Goal: Task Accomplishment & Management: Manage account settings

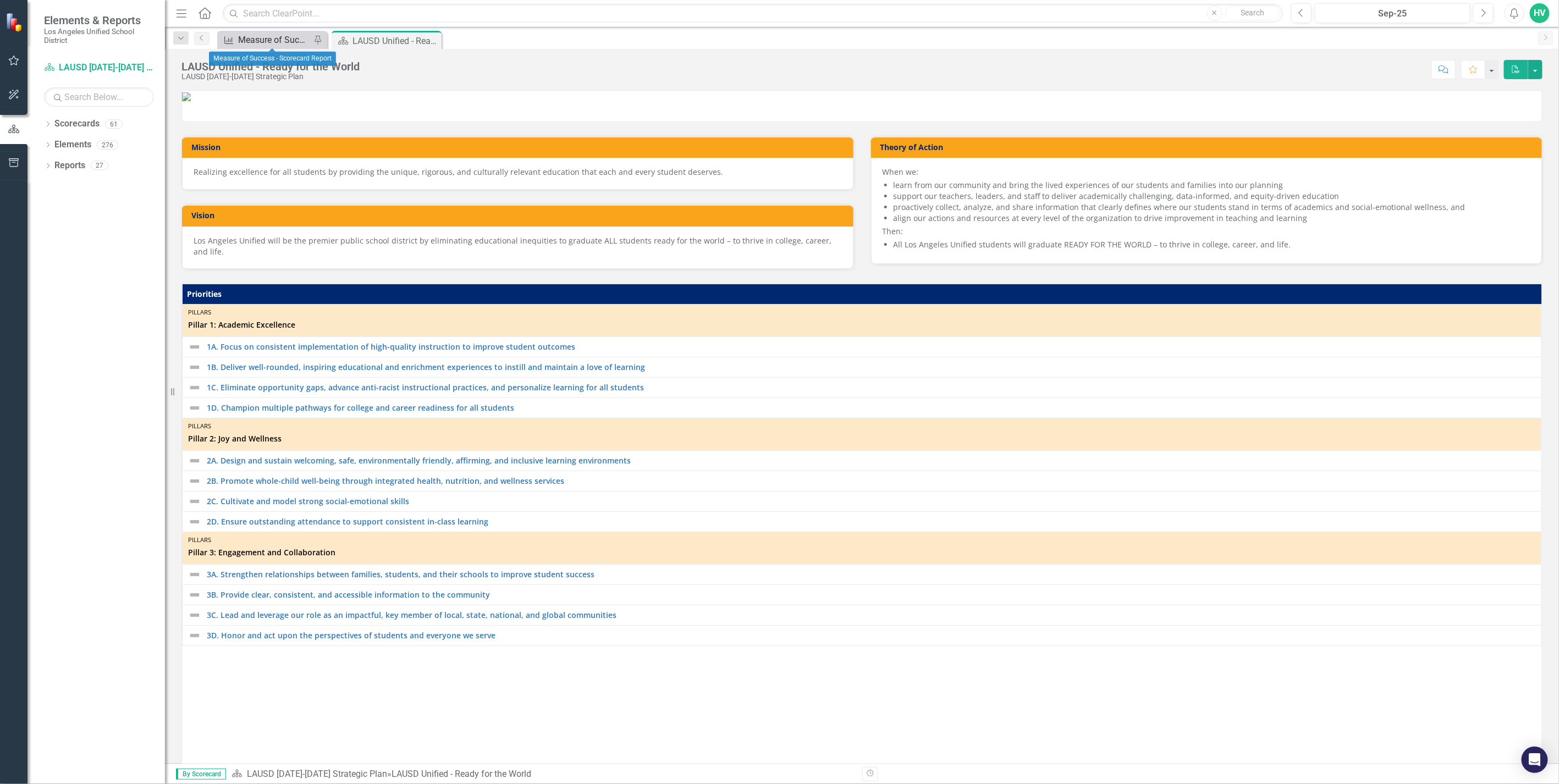
click at [255, 43] on div "Measure of Success - Scorecard Report" at bounding box center [274, 40] width 73 height 14
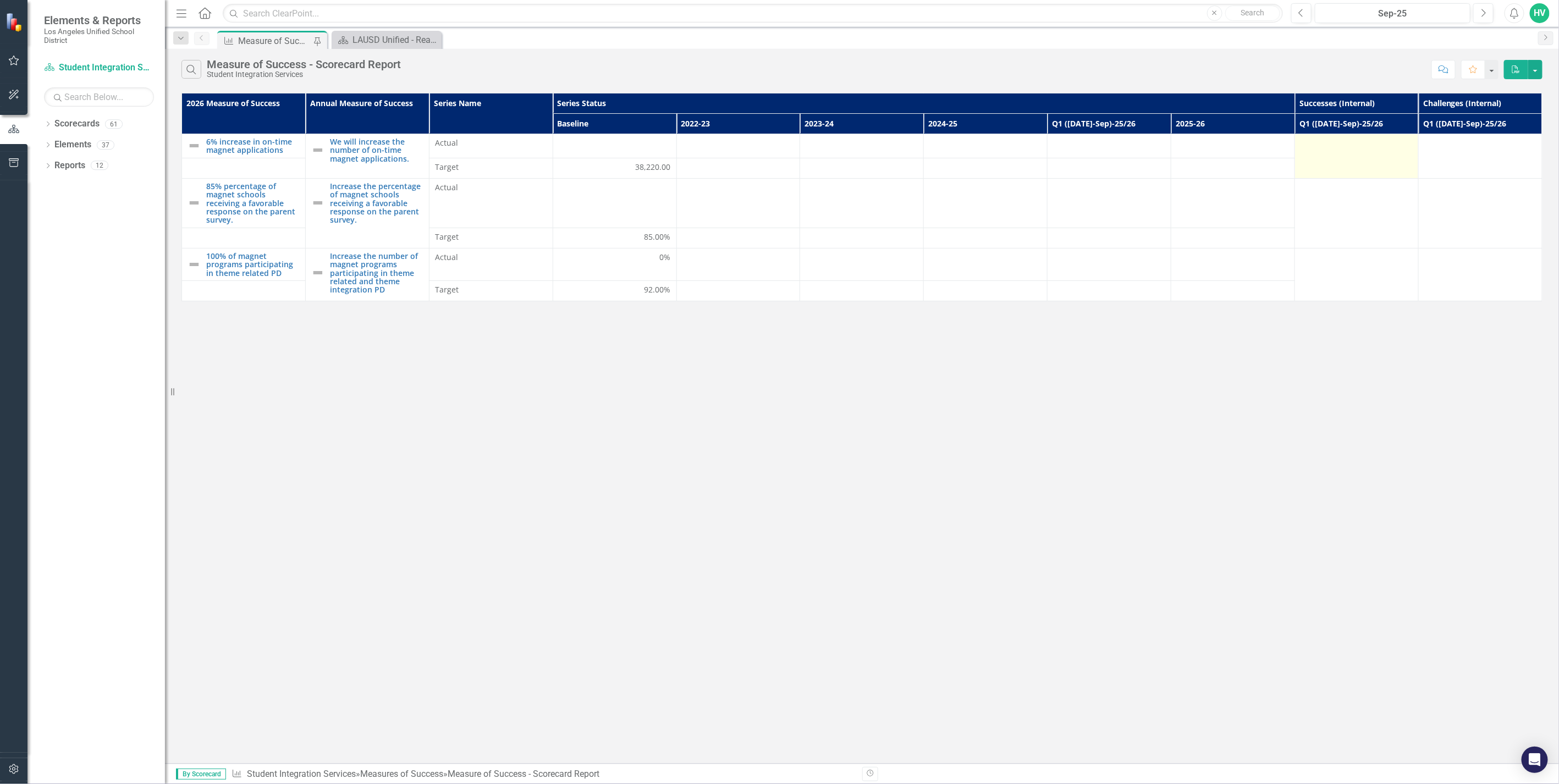
click at [1340, 163] on td at bounding box center [1356, 156] width 124 height 44
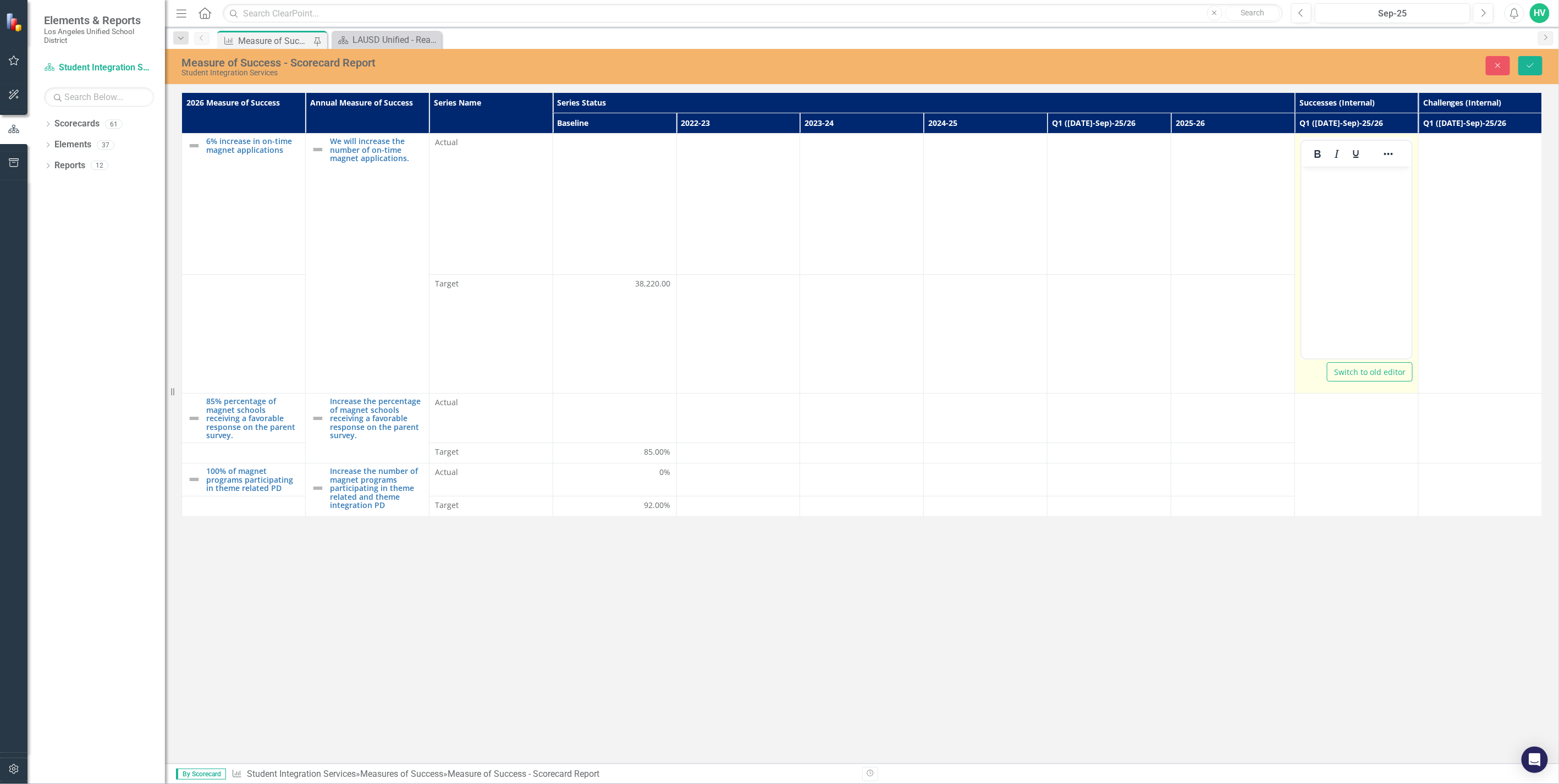
click at [1343, 162] on div at bounding box center [1337, 154] width 71 height 21
click at [1356, 190] on body "Rich Text Area. Press ALT-0 for help." at bounding box center [1356, 249] width 110 height 165
click at [1389, 637] on div "Measure of Success - Scorecard Report Student Integration Services Close Save 2…" at bounding box center [861, 406] width 1394 height 715
click at [1495, 66] on icon "Close" at bounding box center [1497, 65] width 10 height 8
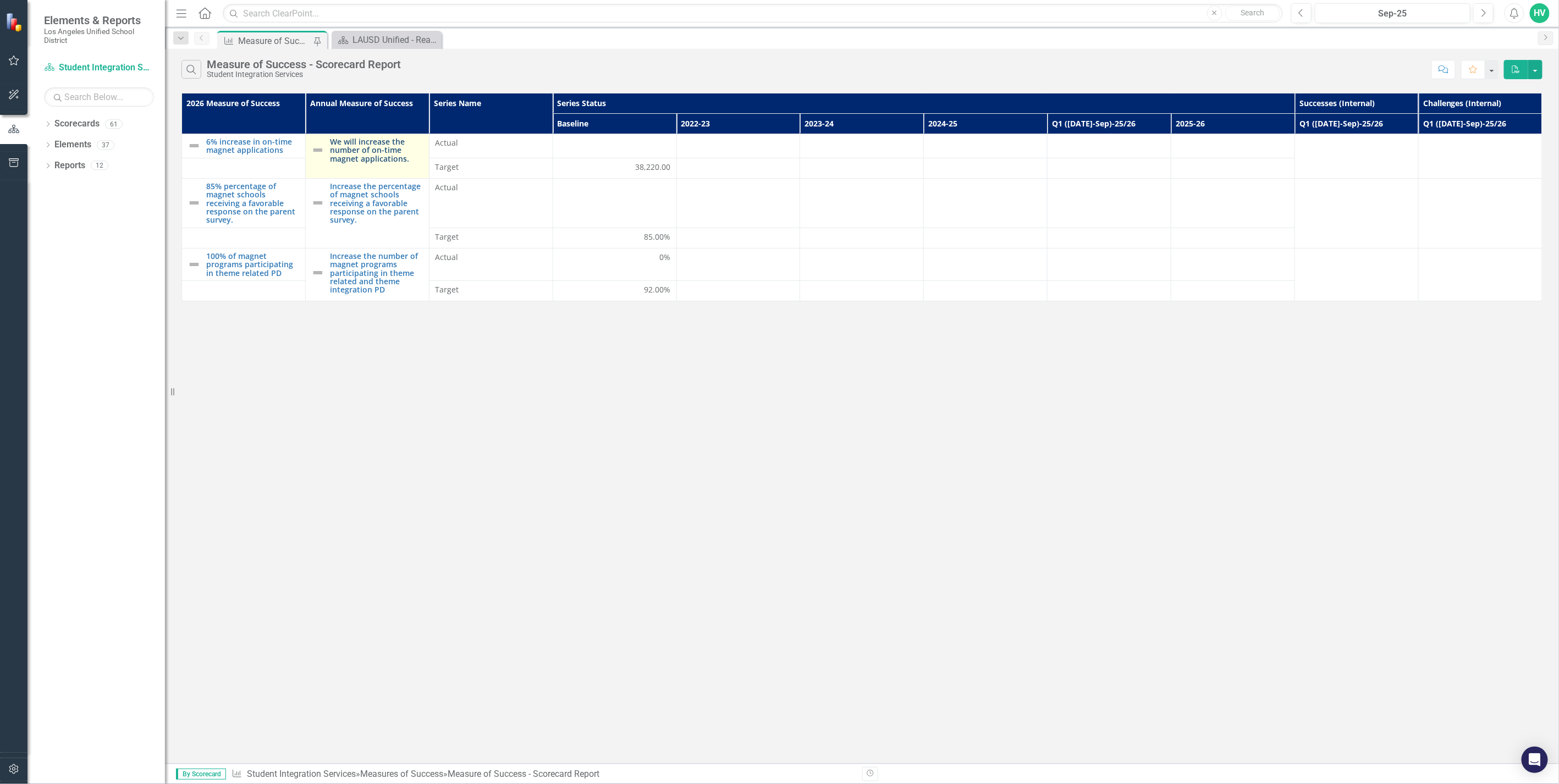
click at [400, 162] on link "We will increase the number of on-time magnet applications." at bounding box center [376, 150] width 93 height 26
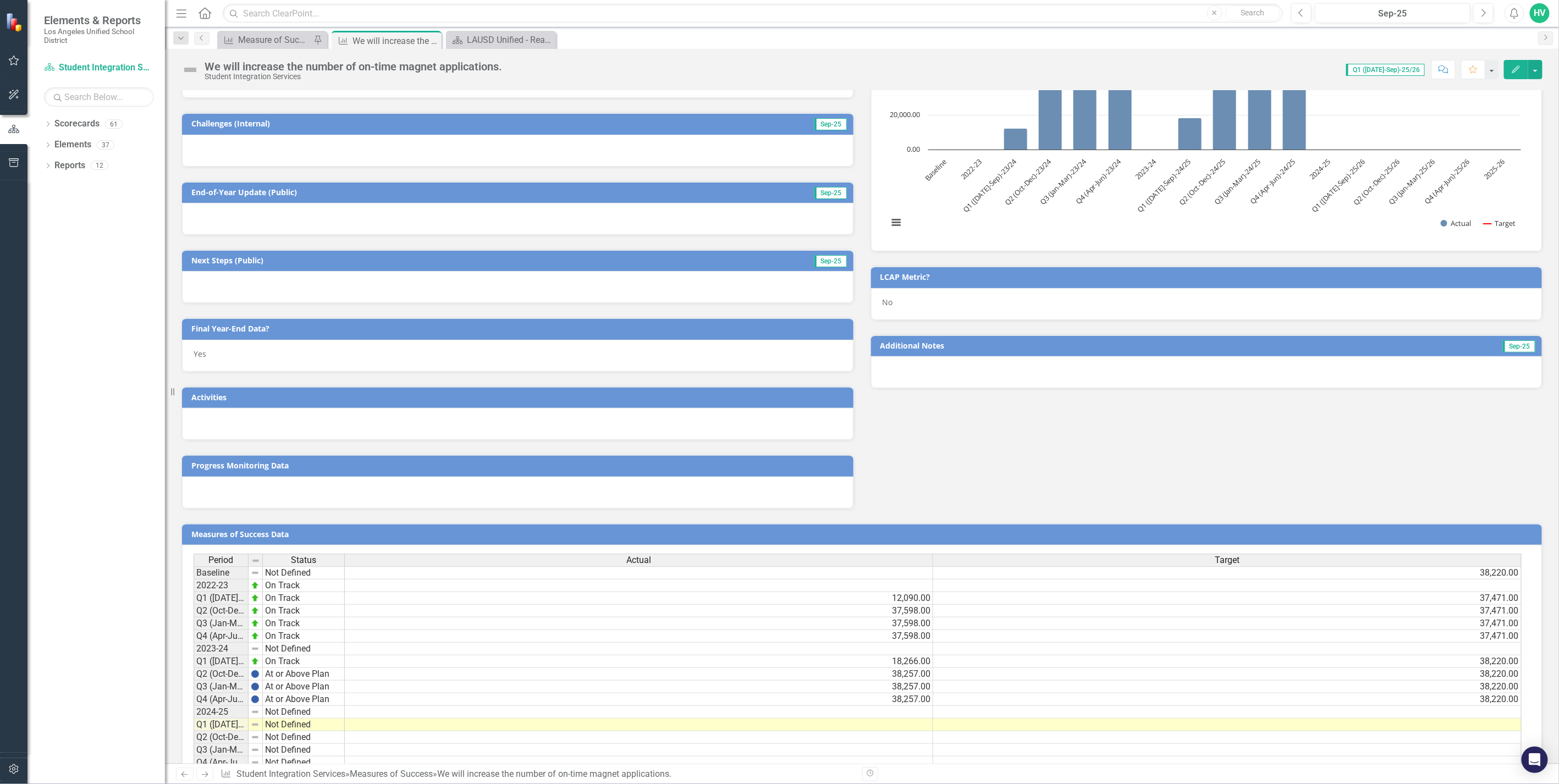
scroll to position [234, 0]
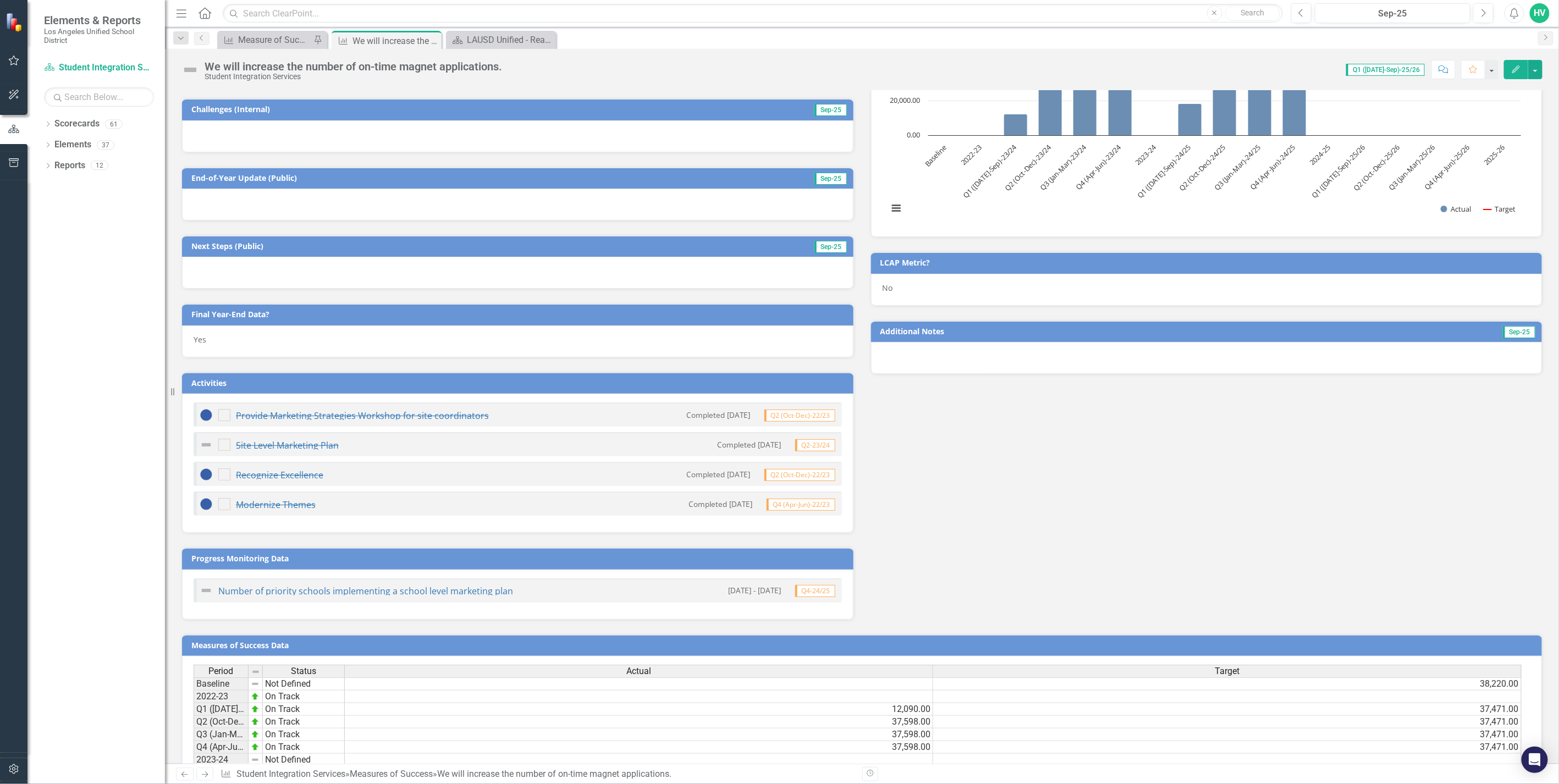
checkbox input "true"
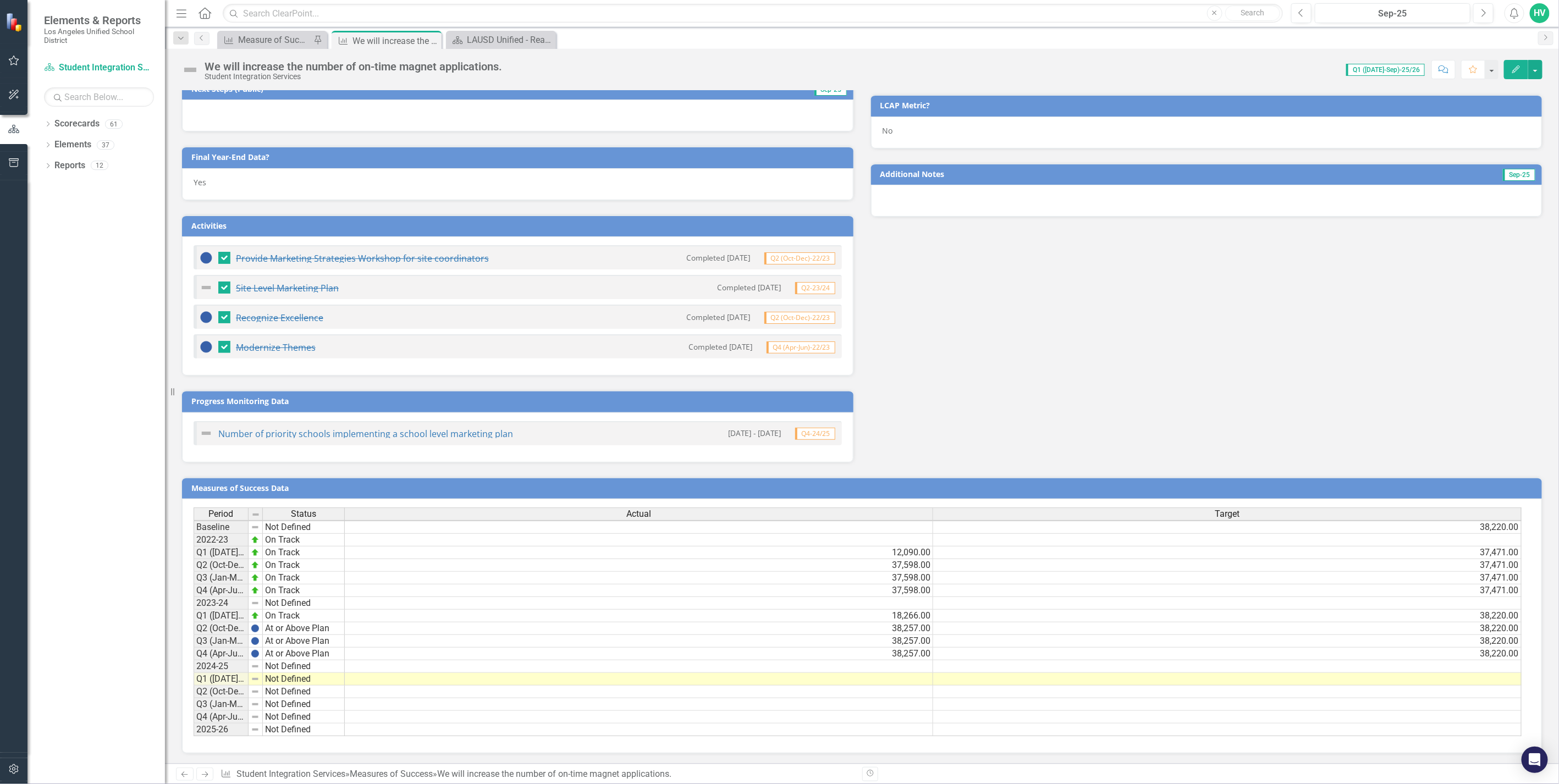
scroll to position [392, 0]
click at [290, 39] on div "Measure of Success - Scorecard Report" at bounding box center [274, 40] width 73 height 14
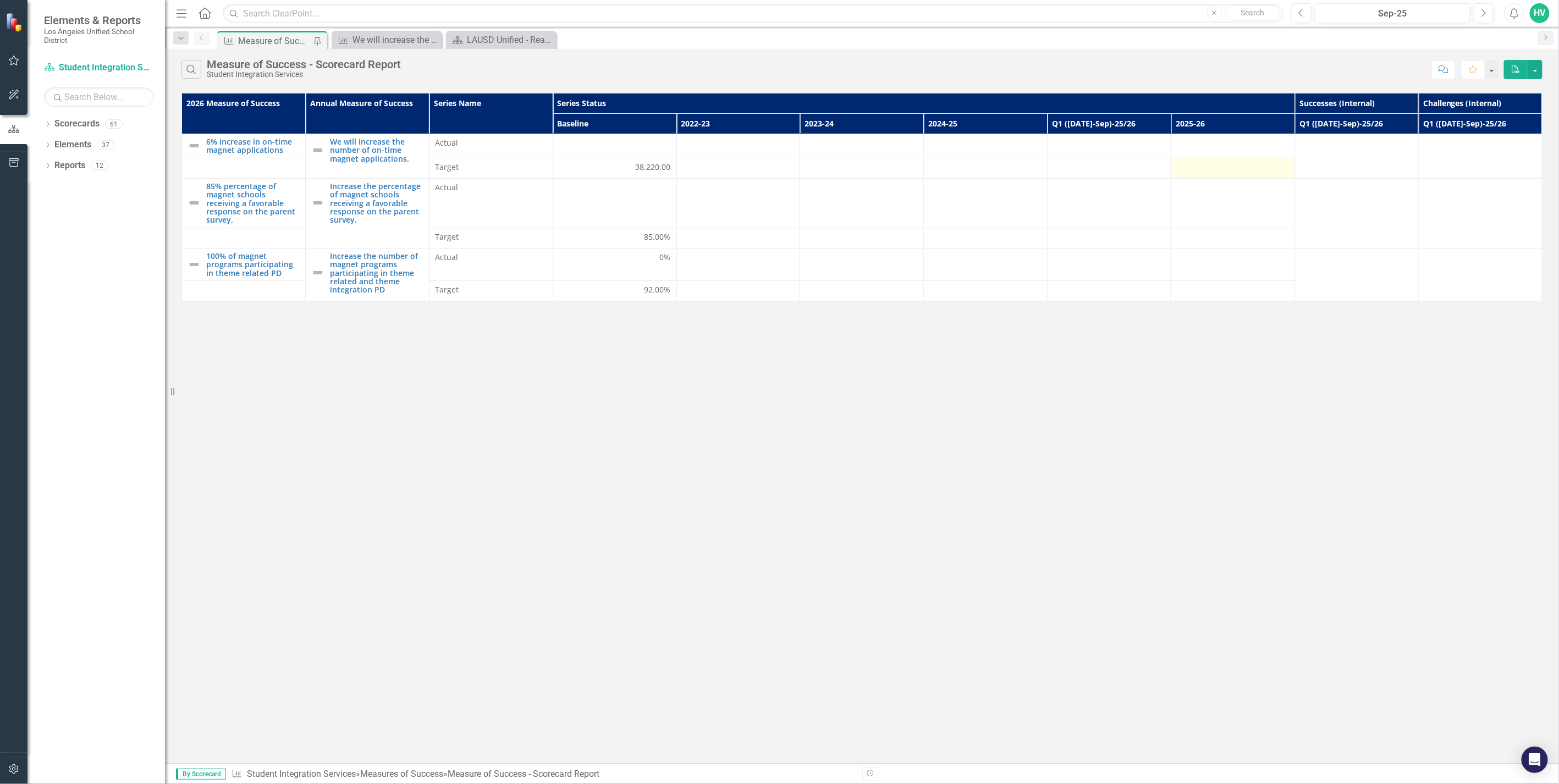
click at [1201, 169] on div at bounding box center [1232, 168] width 112 height 13
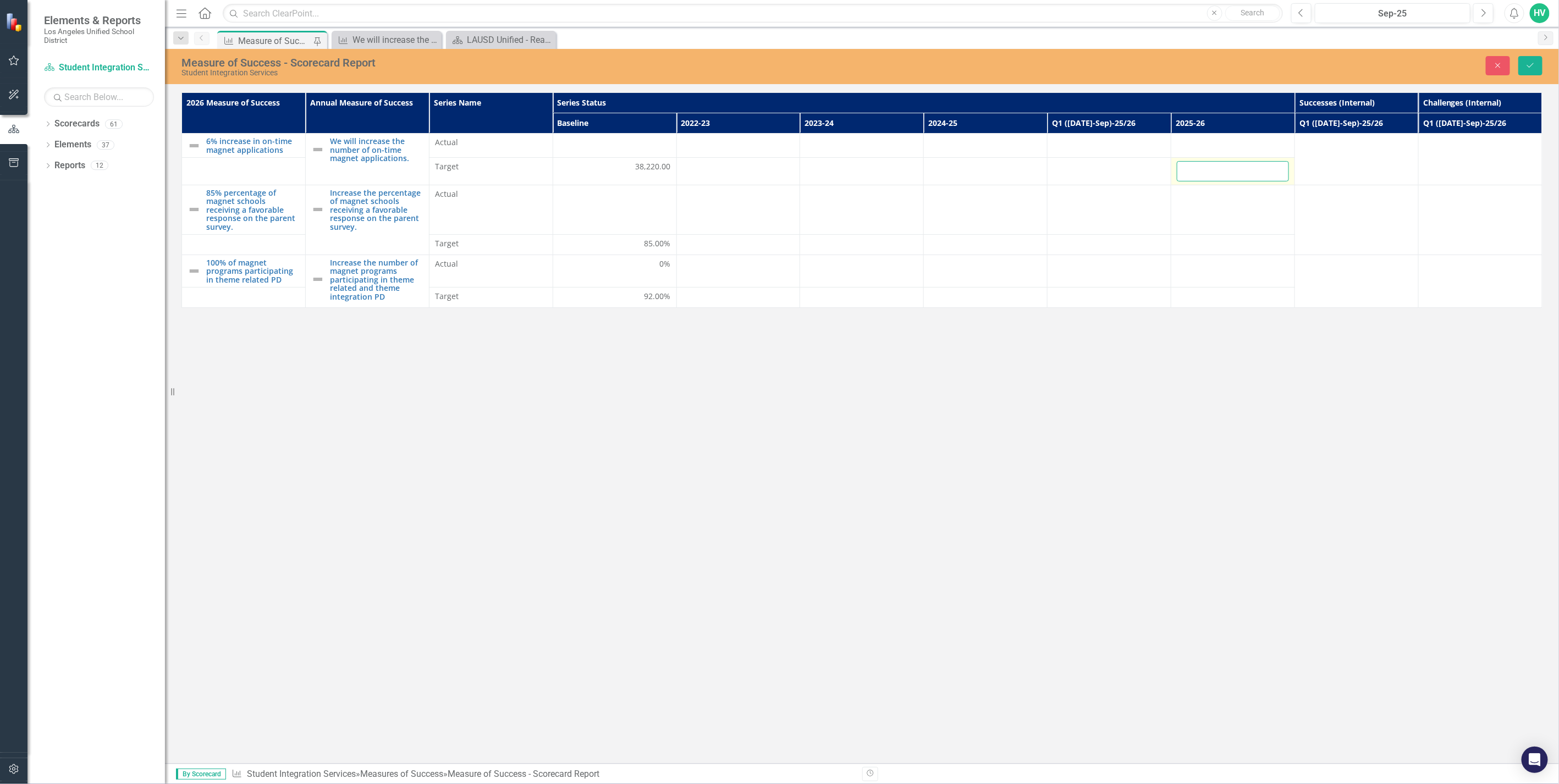
click at [1202, 170] on input "number" at bounding box center [1232, 171] width 112 height 20
type input "38986"
click at [1529, 63] on icon "Save" at bounding box center [1530, 65] width 10 height 8
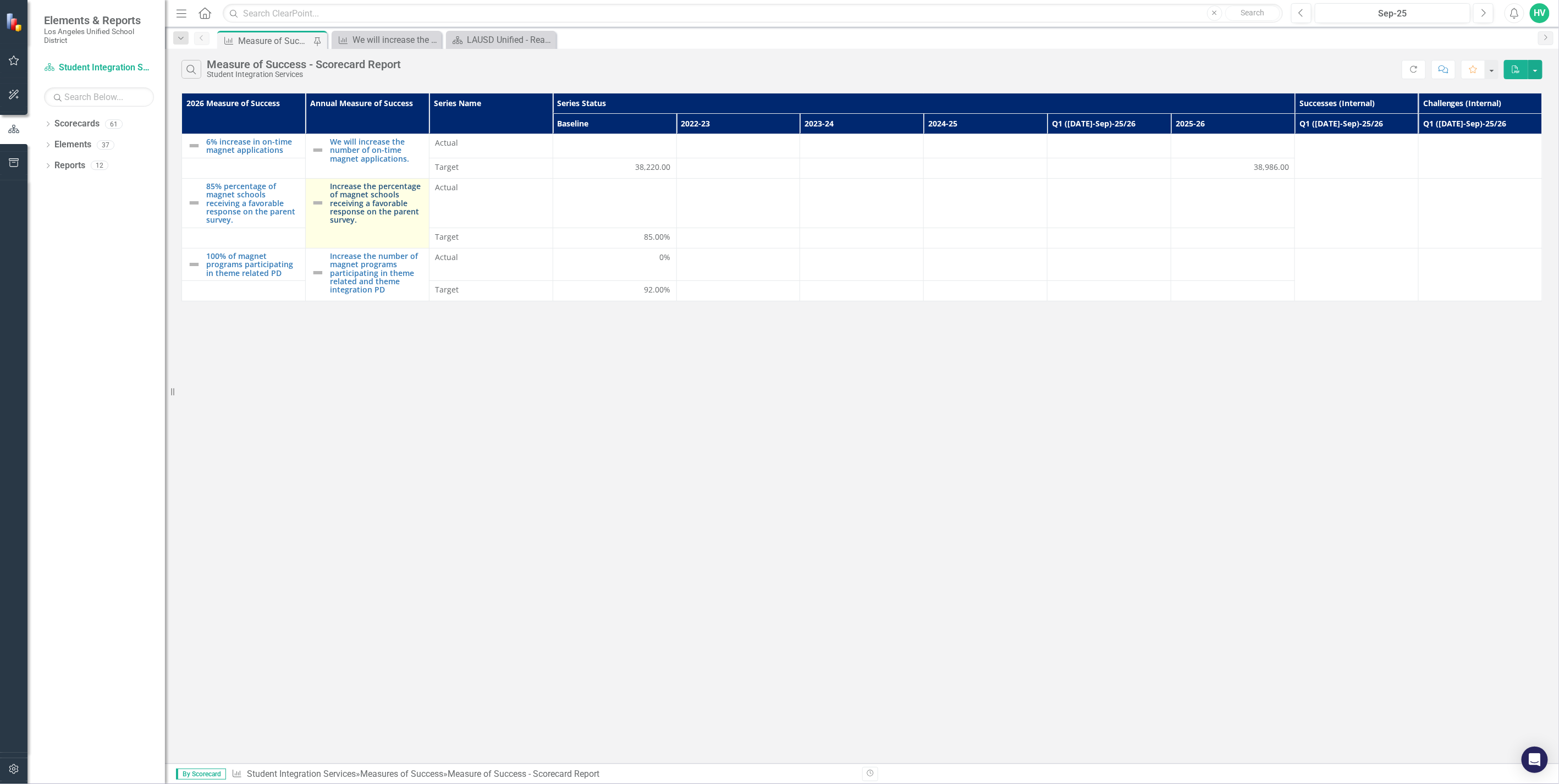
click at [355, 204] on link "Increase the percentage of magnet schools receiving a favorable response on the…" at bounding box center [376, 203] width 93 height 42
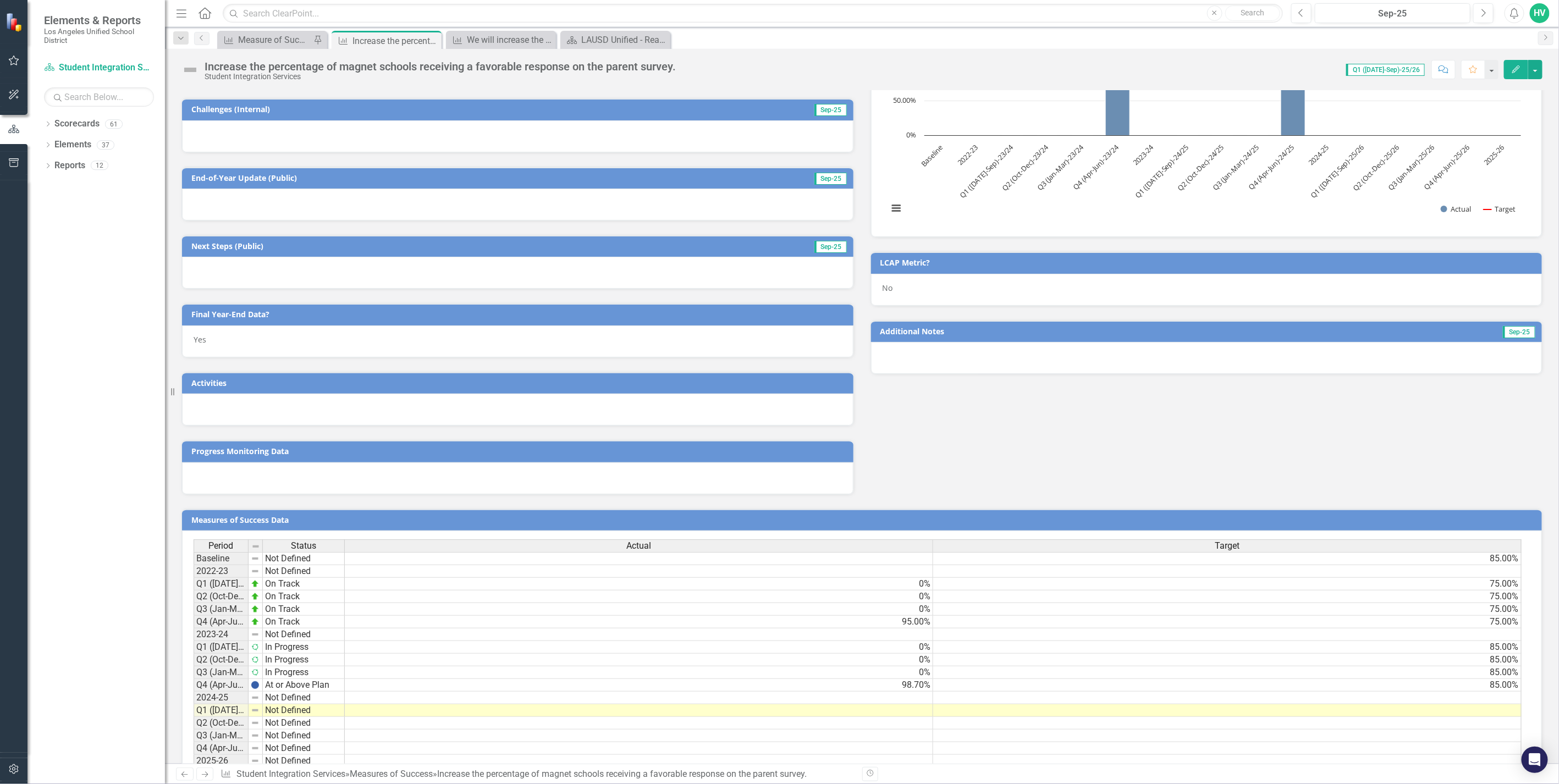
scroll to position [270, 0]
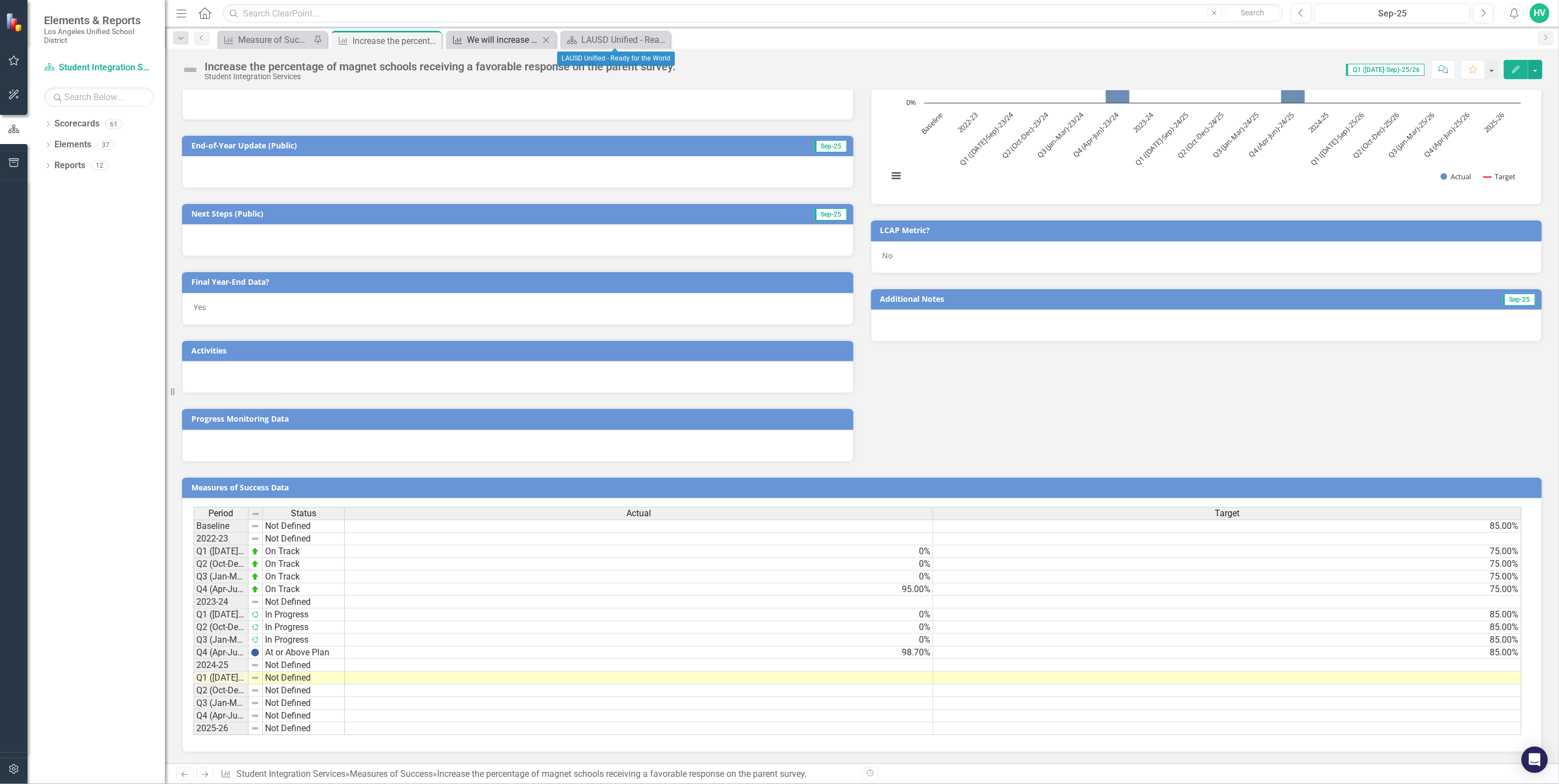
click at [477, 42] on div "We will increase the number of on-time magnet applications." at bounding box center [503, 40] width 73 height 14
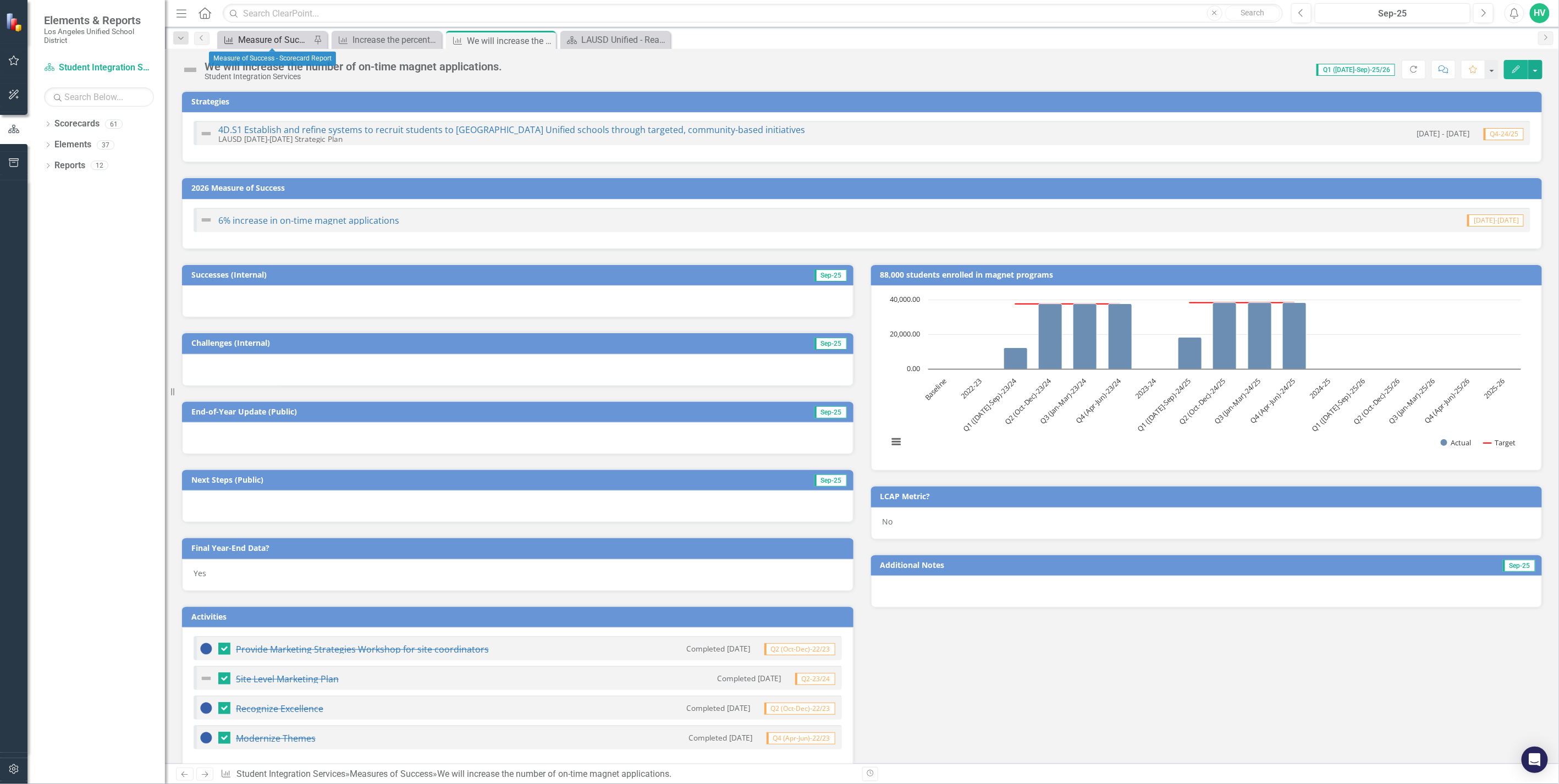
click at [280, 37] on div "Measure of Success - Scorecard Report" at bounding box center [274, 40] width 73 height 14
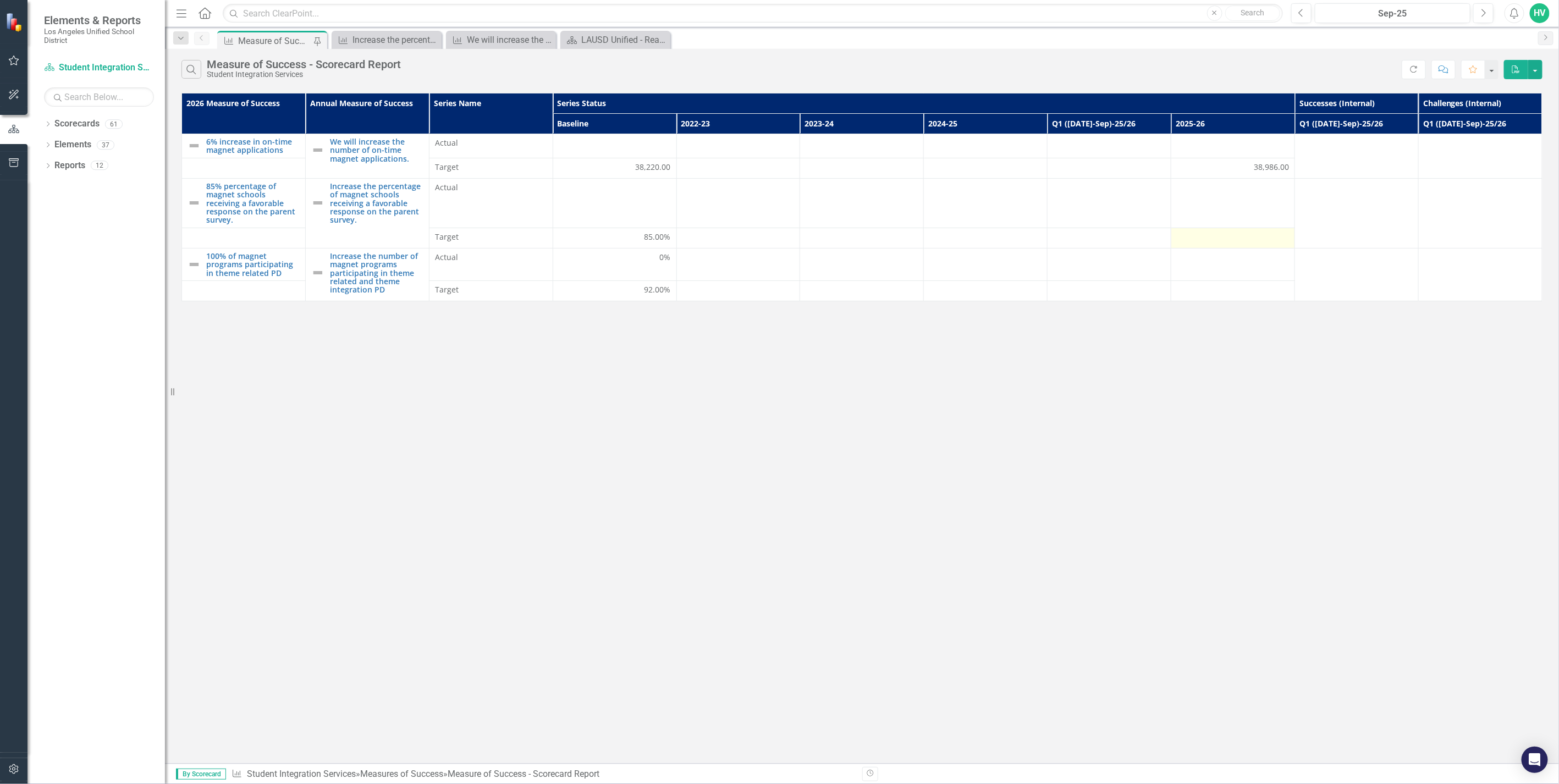
click at [1216, 238] on div at bounding box center [1232, 238] width 112 height 13
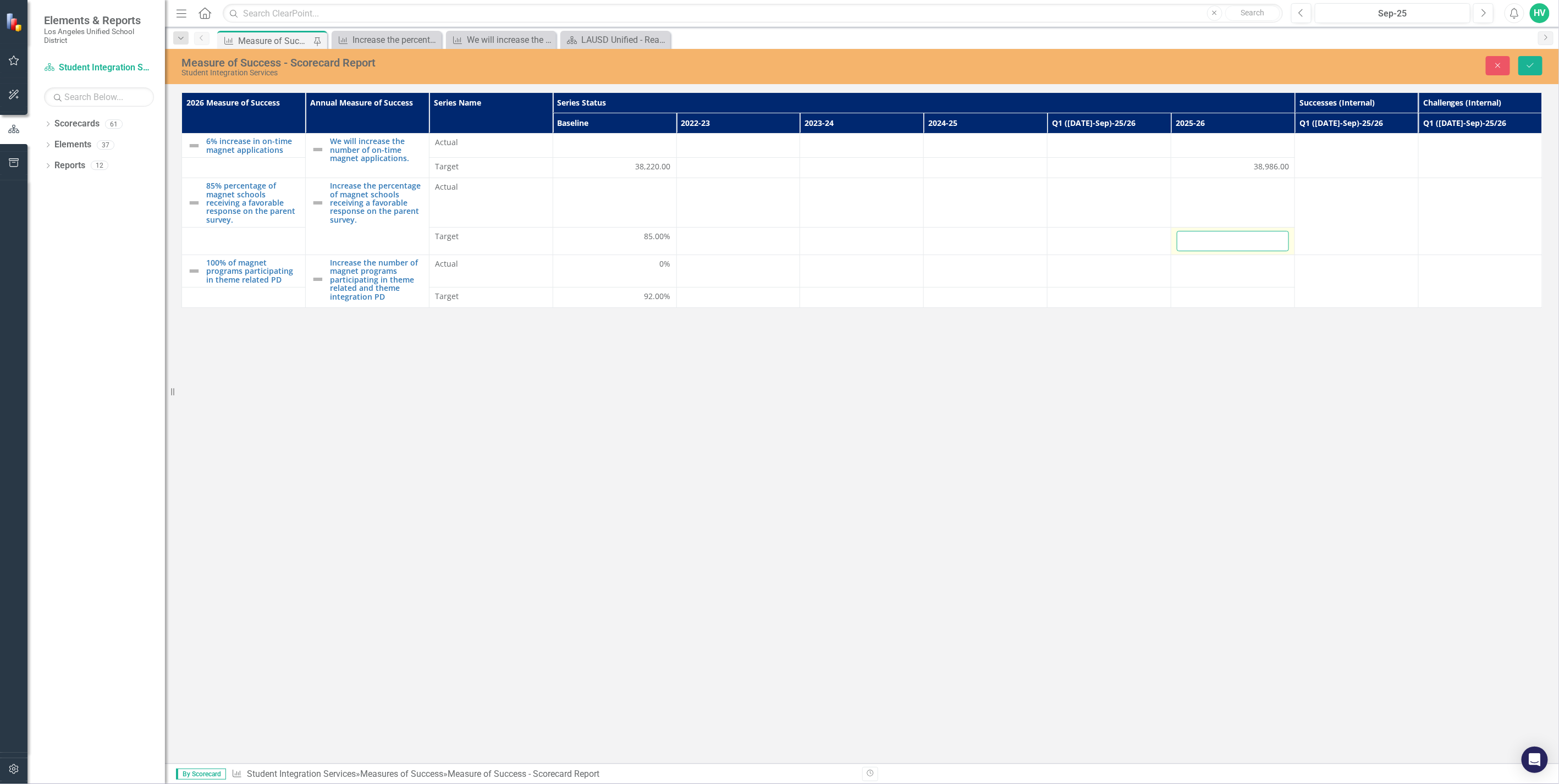
drag, startPoint x: 1216, startPoint y: 238, endPoint x: 1236, endPoint y: 239, distance: 20.0
click at [1236, 239] on input "number" at bounding box center [1232, 241] width 112 height 20
type input "95"
click at [1532, 66] on icon "Save" at bounding box center [1530, 65] width 10 height 8
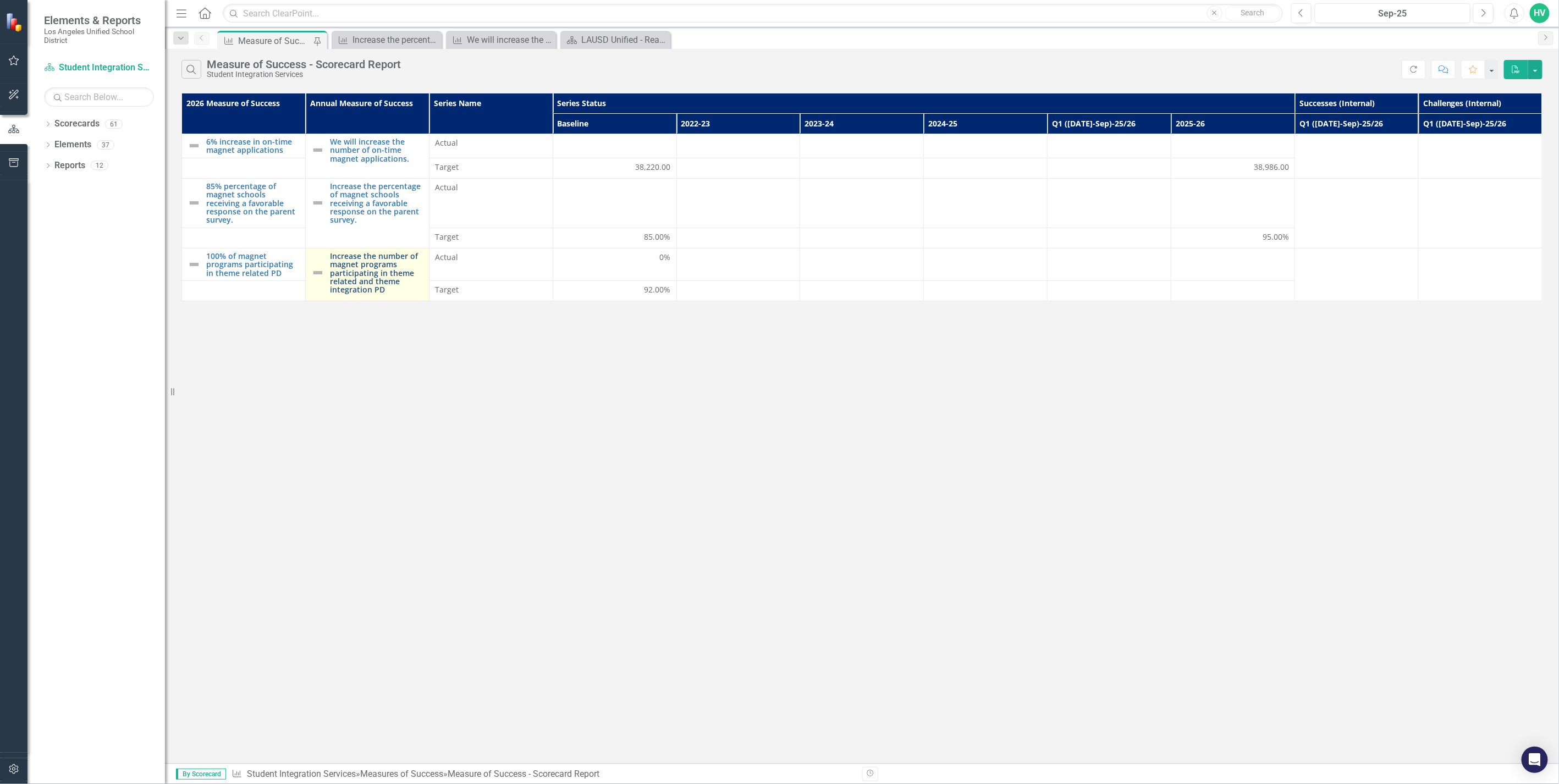
click at [358, 269] on link "Increase the number of magnet programs participating in theme related and theme…" at bounding box center [376, 273] width 93 height 42
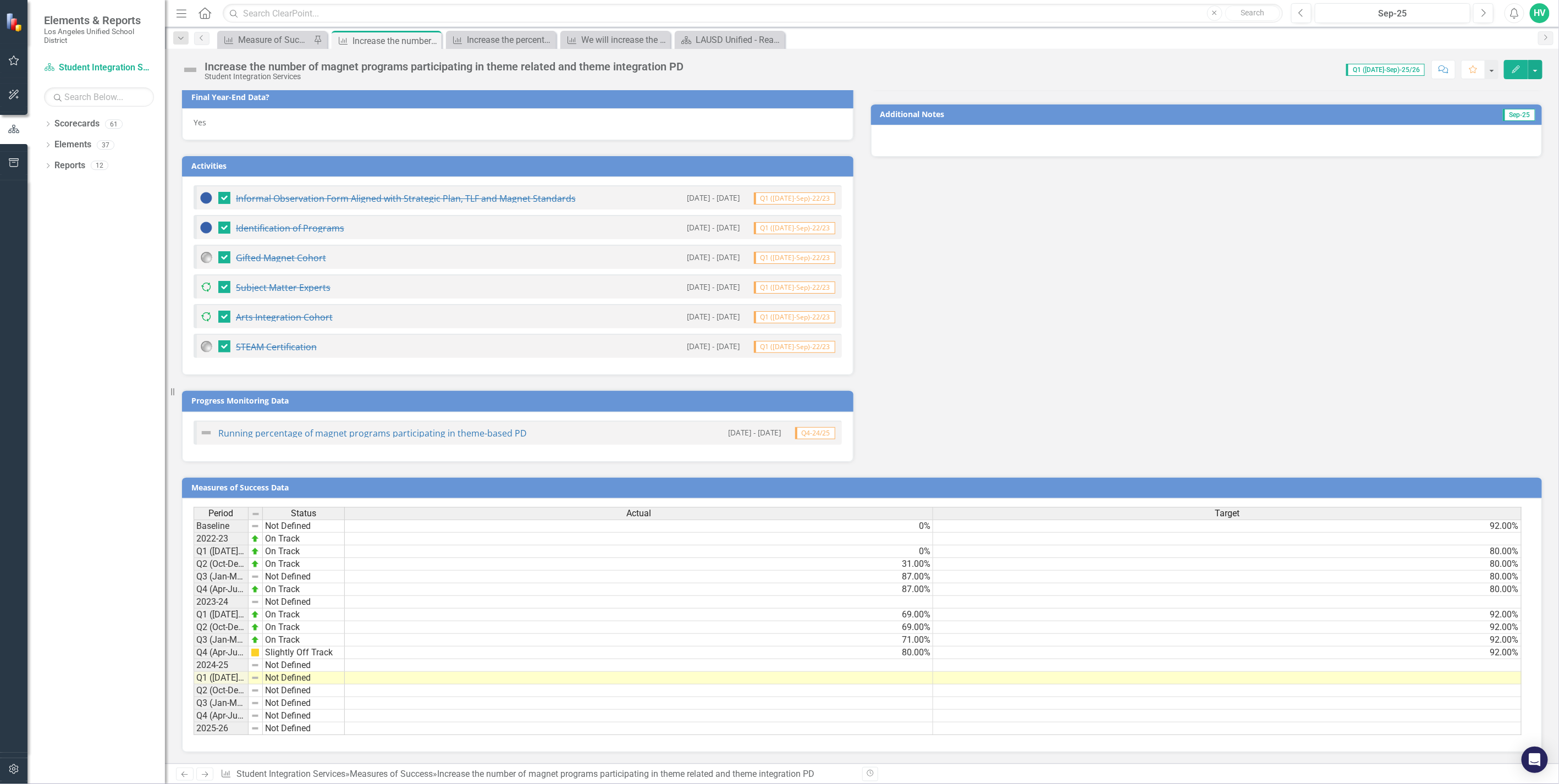
scroll to position [0, 8]
click at [614, 63] on div "Increase the number of magnet programs participating in theme related and theme…" at bounding box center [444, 66] width 479 height 12
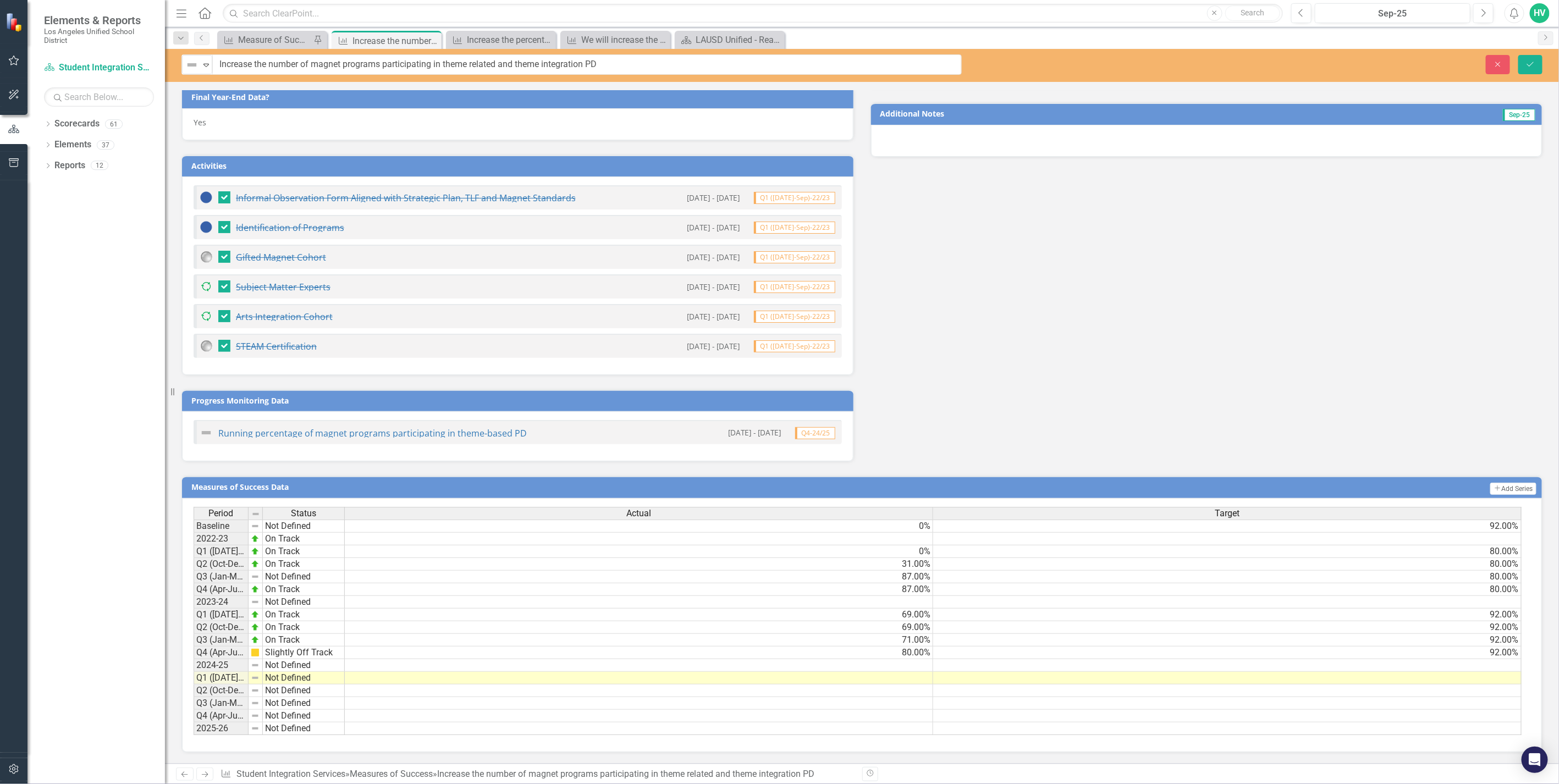
click at [217, 609] on td "Q1 ([DATE]-Sep)-24/25" at bounding box center [221, 615] width 55 height 12
drag, startPoint x: 248, startPoint y: 503, endPoint x: 285, endPoint y: 507, distance: 37.2
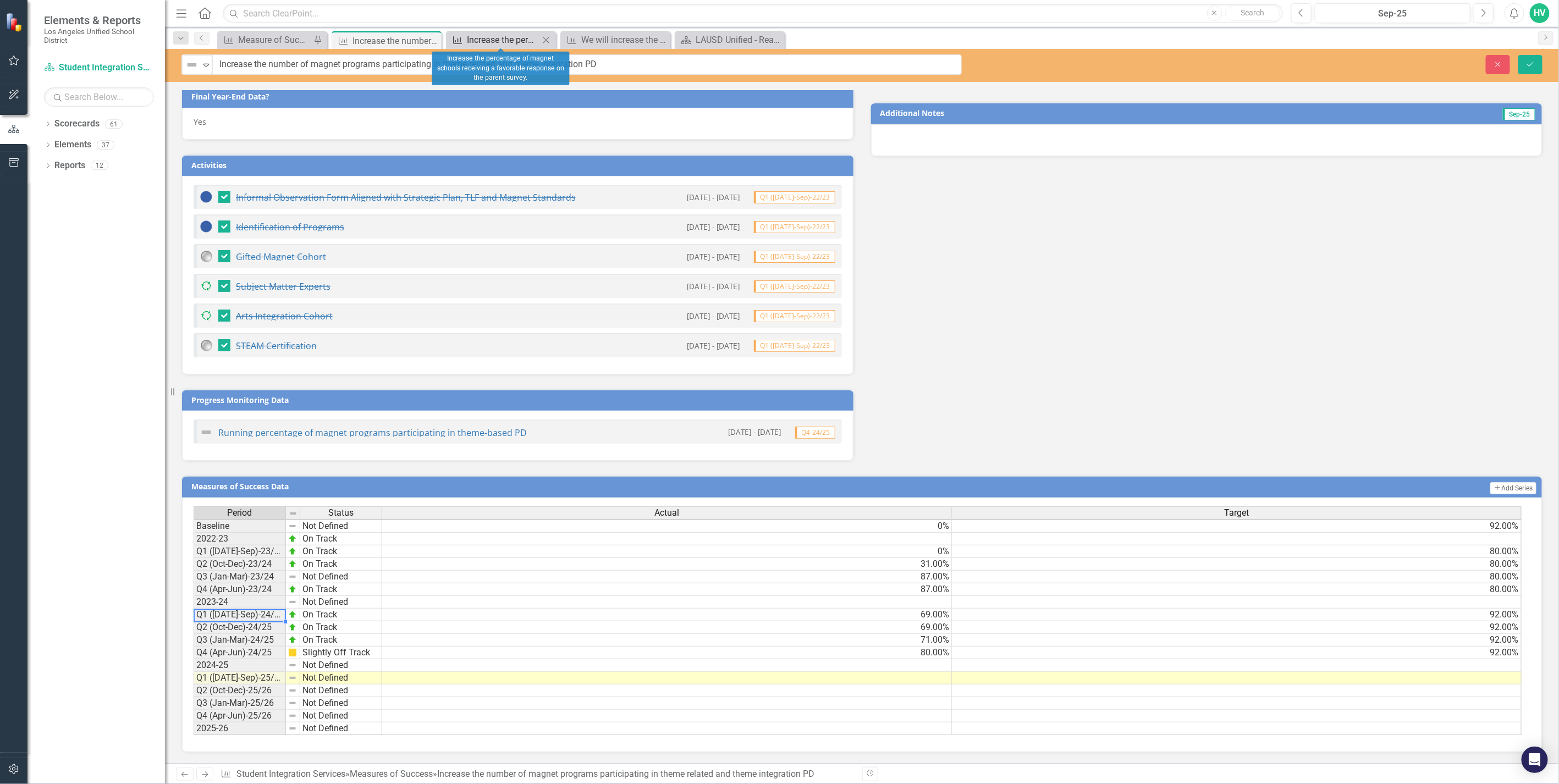
click at [492, 39] on div "Increase the percentage of magnet schools receiving a favorable response on the…" at bounding box center [503, 40] width 73 height 14
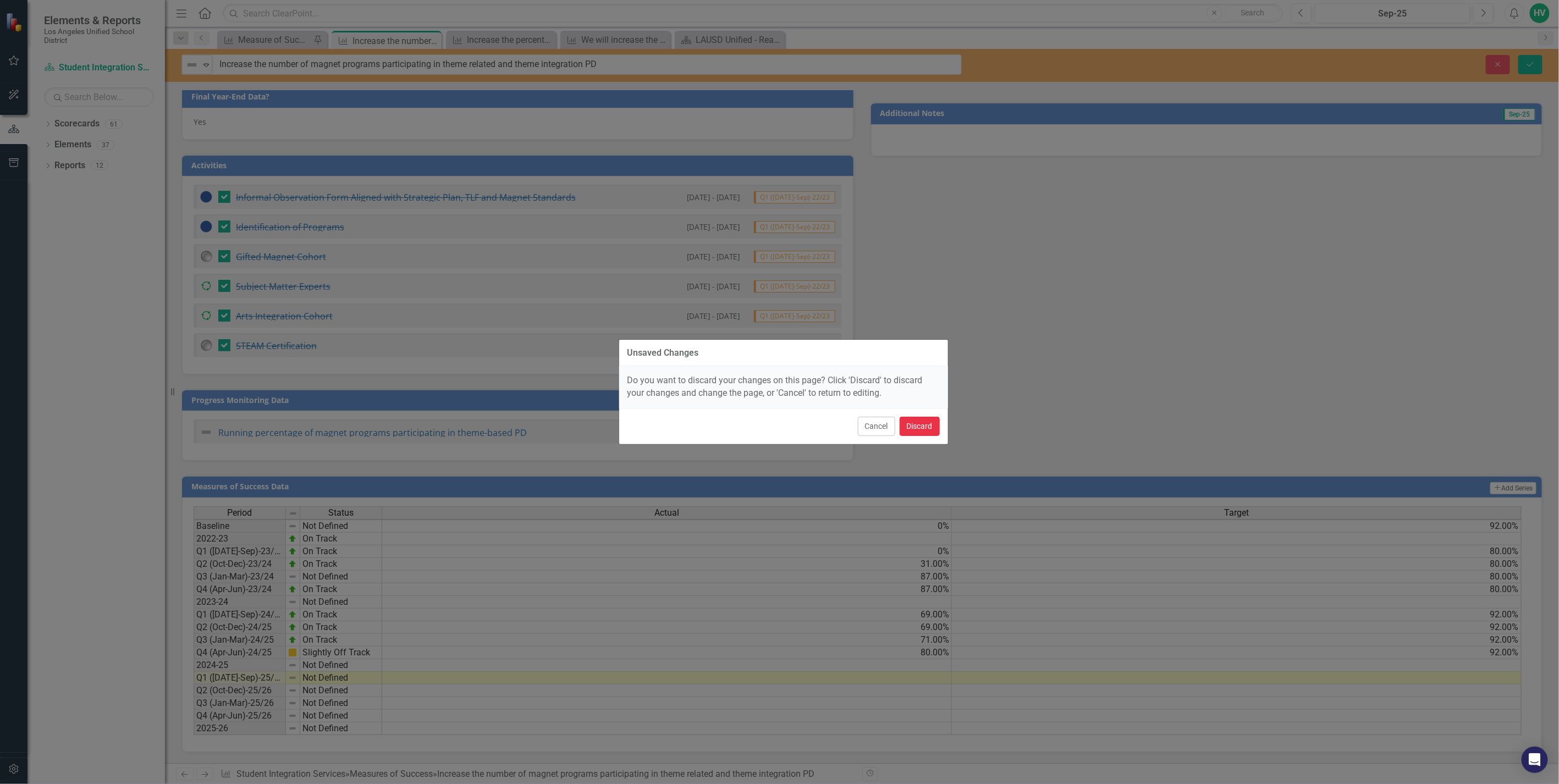
click at [914, 421] on button "Discard" at bounding box center [920, 426] width 40 height 19
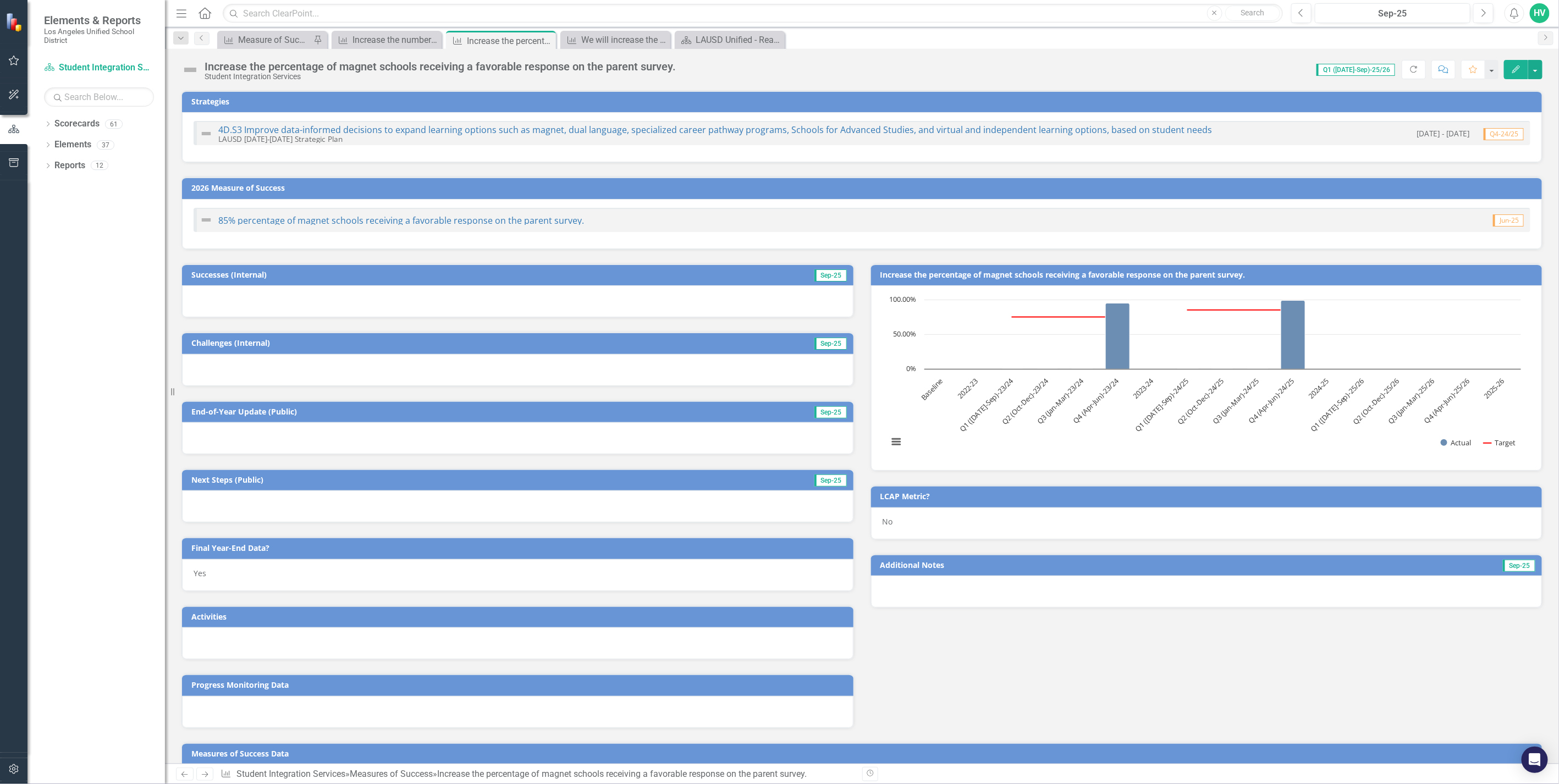
click at [334, 67] on div "Increase the percentage of magnet schools receiving a favorable response on the…" at bounding box center [440, 66] width 471 height 12
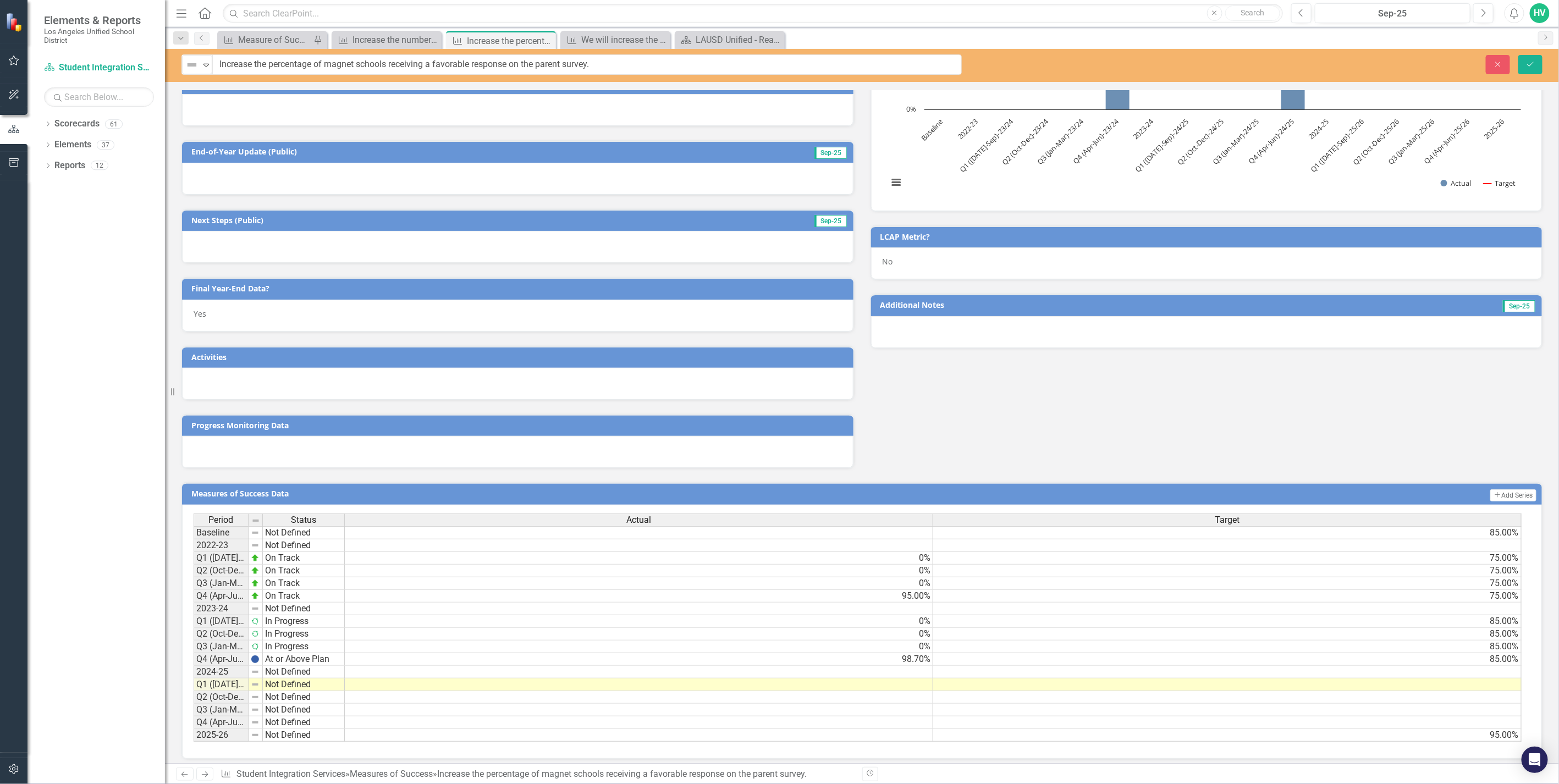
scroll to position [270, 0]
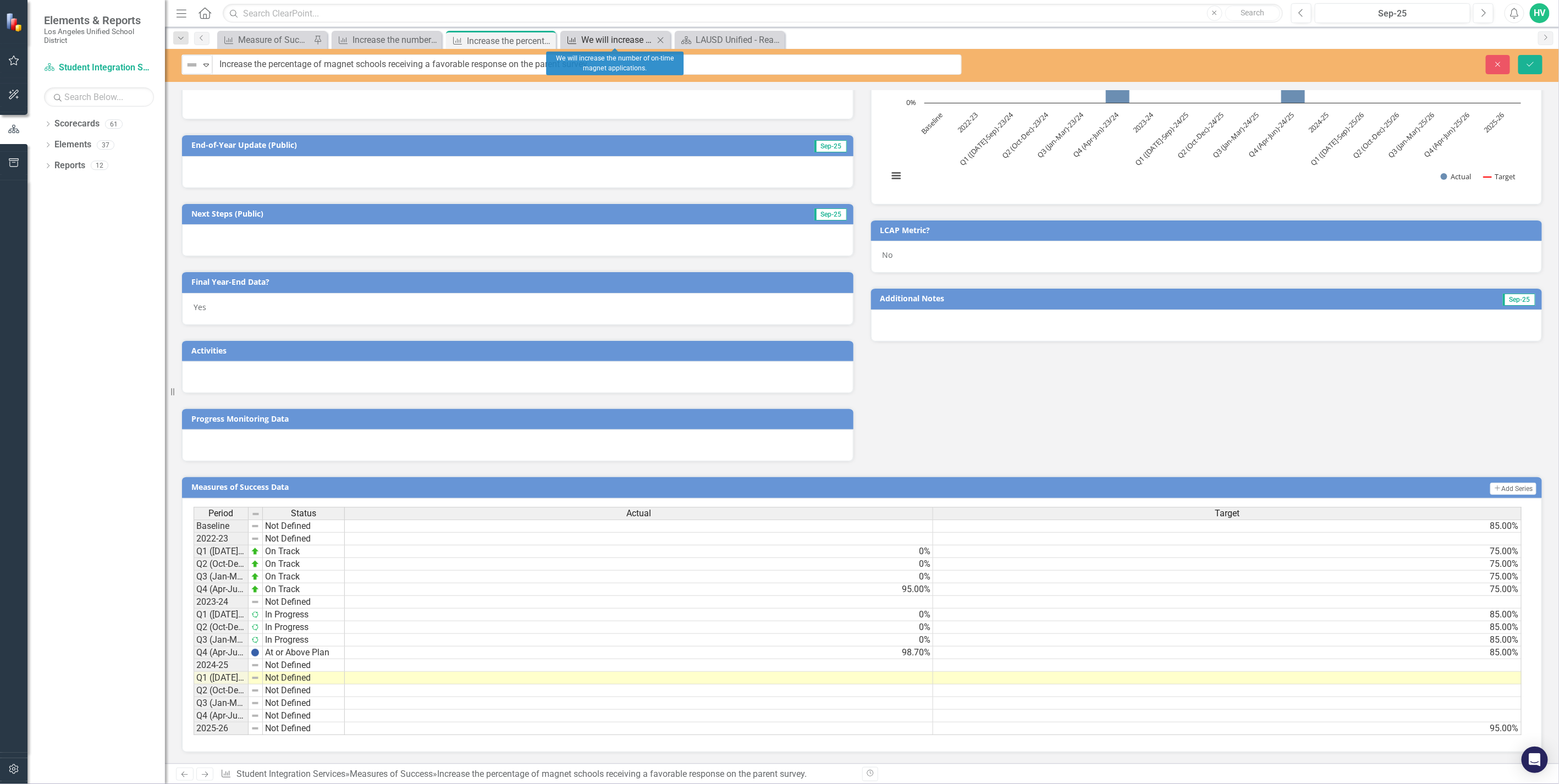
click at [620, 44] on div "We will increase the number of on-time magnet applications." at bounding box center [617, 40] width 73 height 14
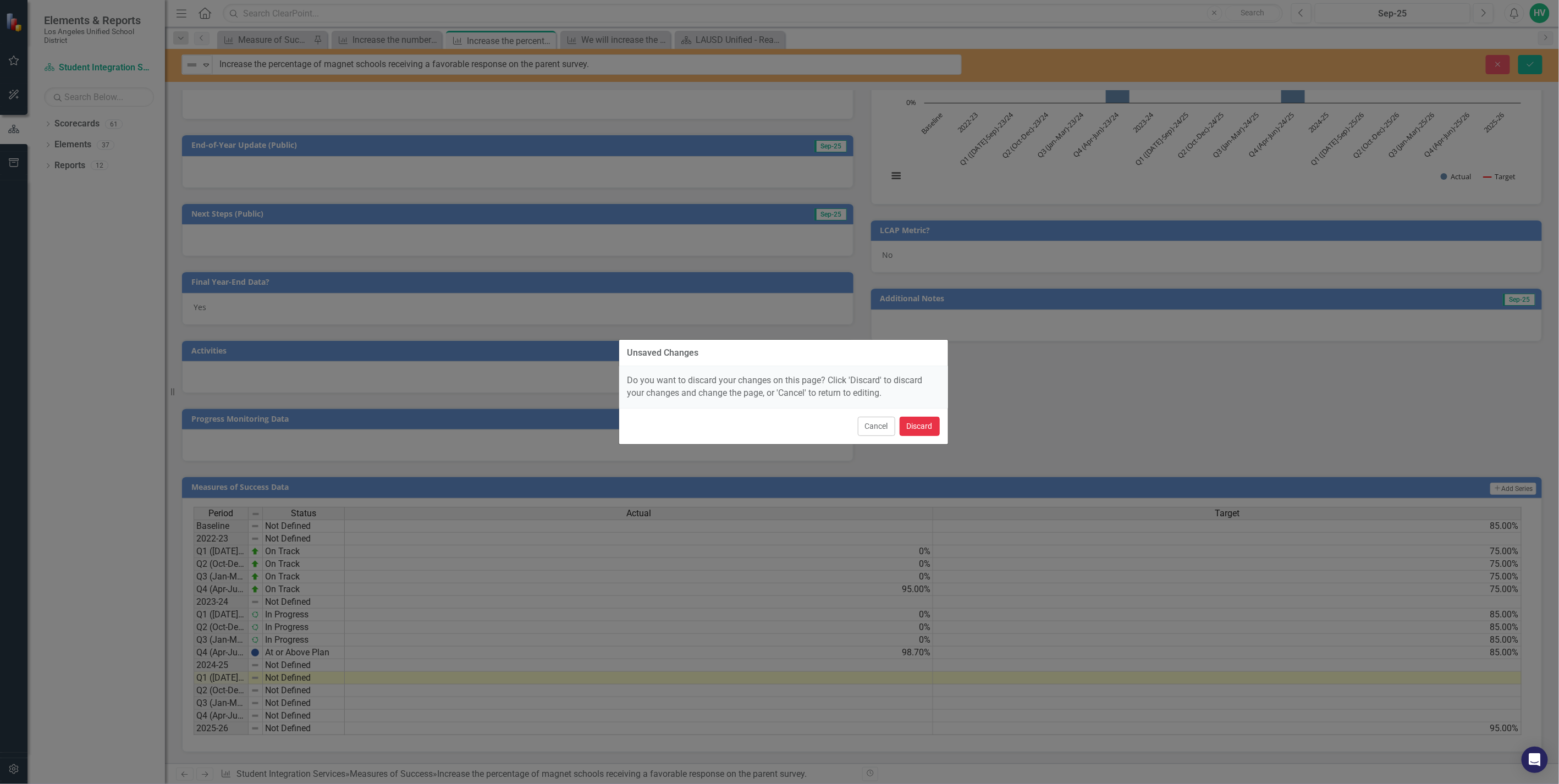
click at [916, 433] on button "Discard" at bounding box center [920, 426] width 40 height 19
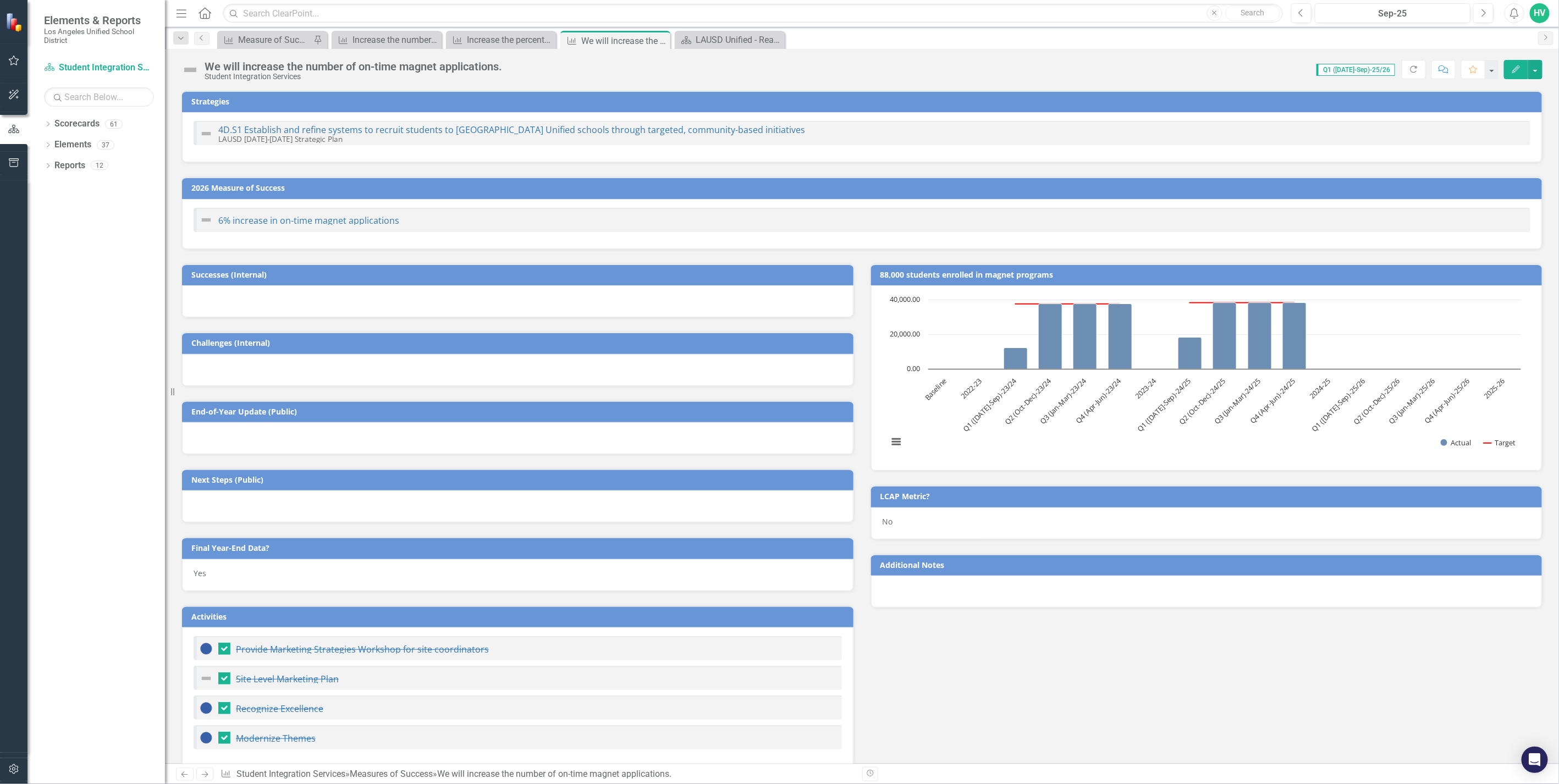
checkbox input "true"
click at [274, 39] on div "Measure of Success - Scorecard Report" at bounding box center [274, 40] width 73 height 14
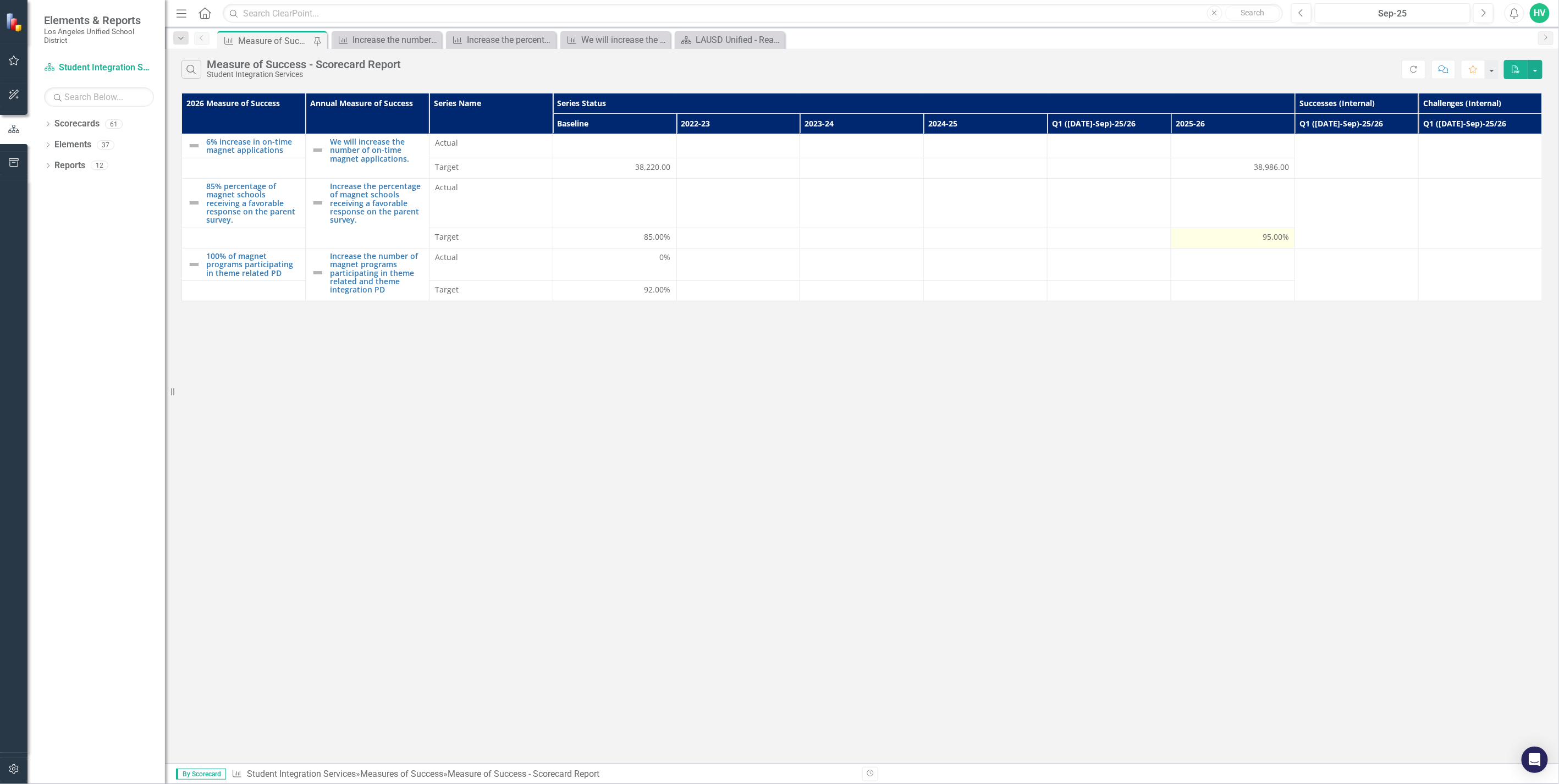
click at [1267, 232] on span "95.00%" at bounding box center [1275, 237] width 26 height 11
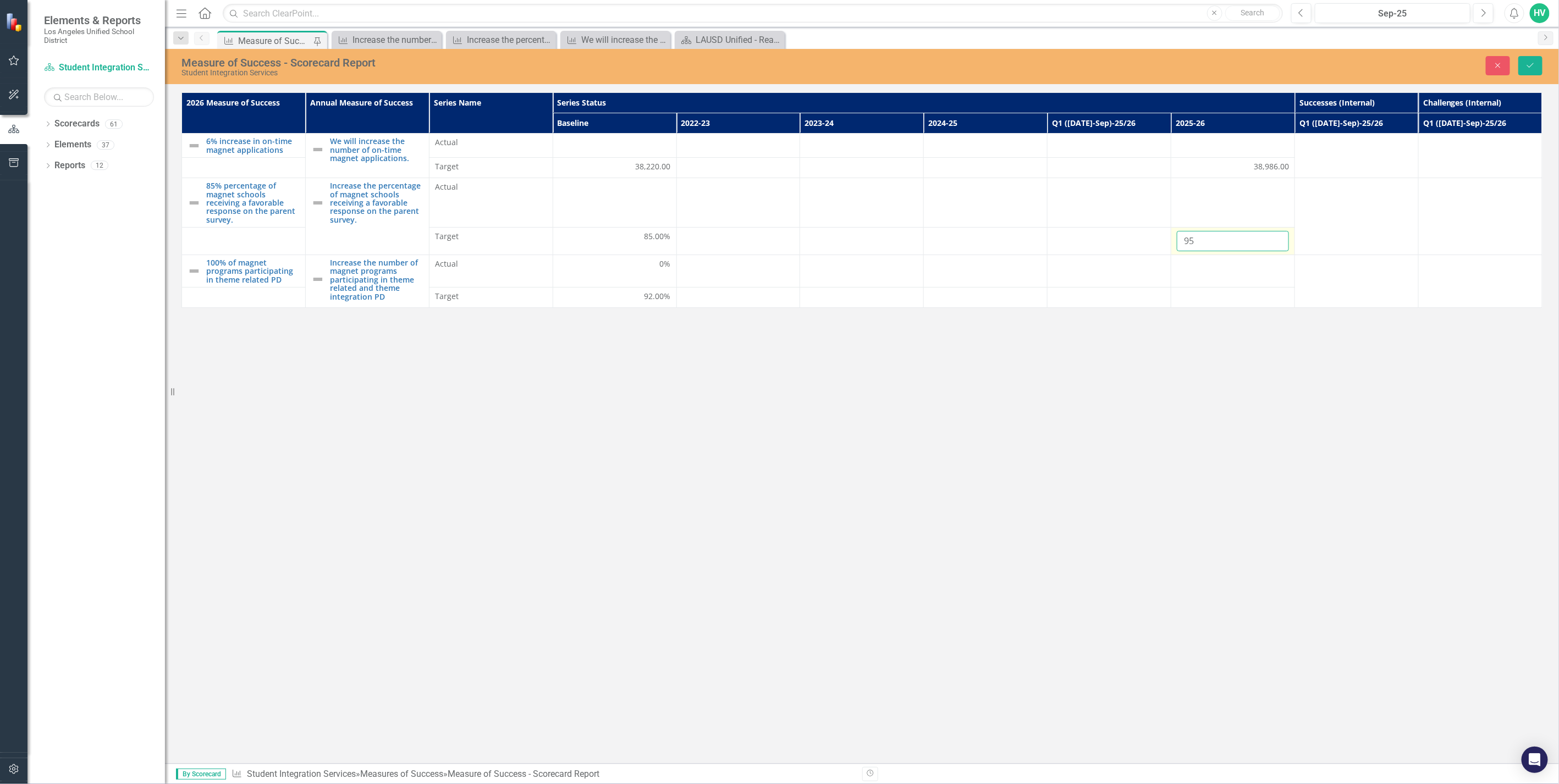
drag, startPoint x: 1267, startPoint y: 232, endPoint x: 1241, endPoint y: 237, distance: 26.5
click at [1241, 237] on input "95" at bounding box center [1232, 241] width 112 height 20
click at [1232, 199] on td at bounding box center [1232, 203] width 124 height 50
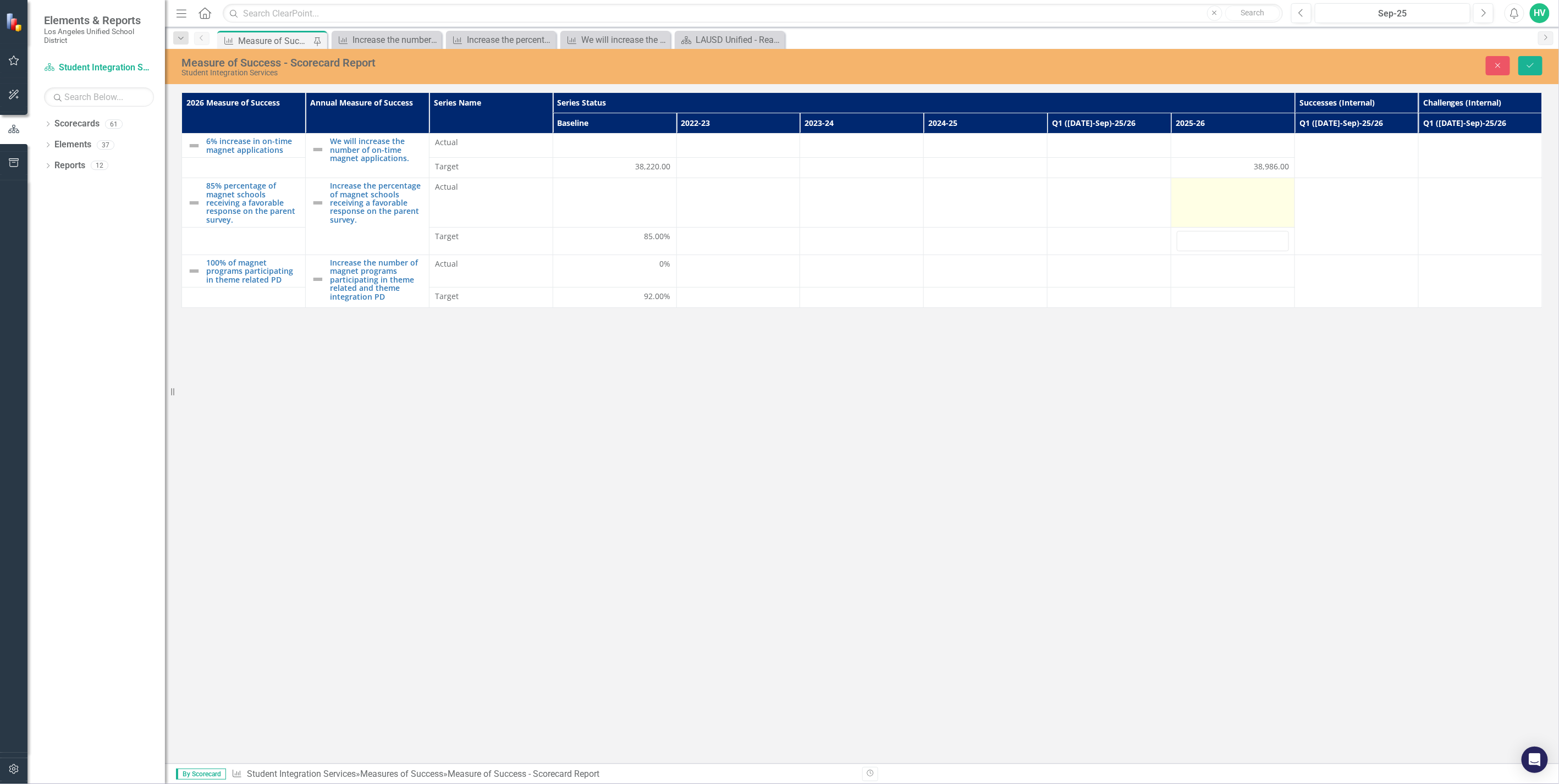
click at [1232, 199] on td at bounding box center [1232, 203] width 124 height 50
click at [1232, 199] on input "number" at bounding box center [1232, 191] width 112 height 20
type input "0"
click at [1531, 67] on icon "Save" at bounding box center [1530, 65] width 10 height 8
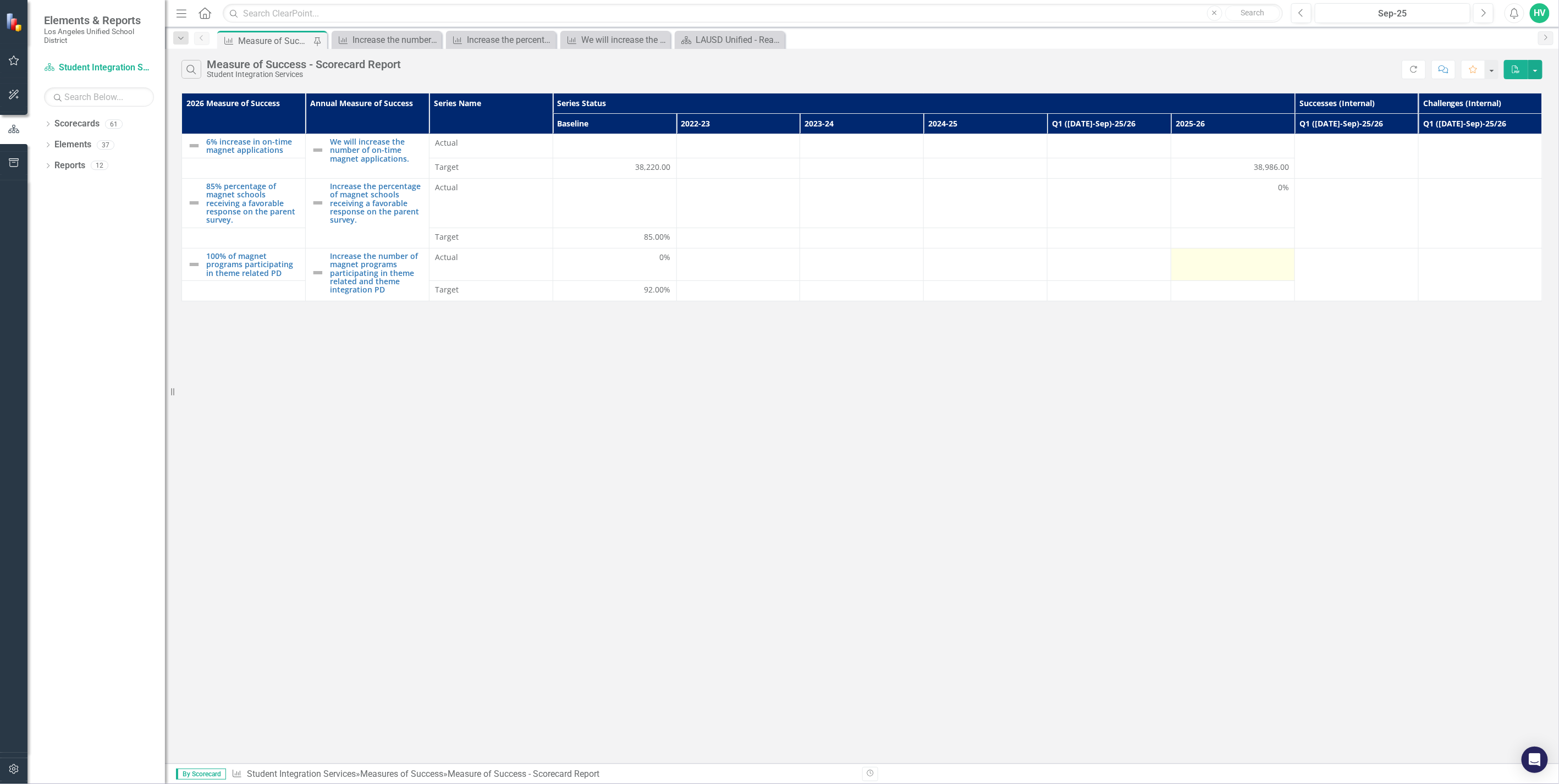
click at [1241, 264] on div at bounding box center [1232, 258] width 112 height 13
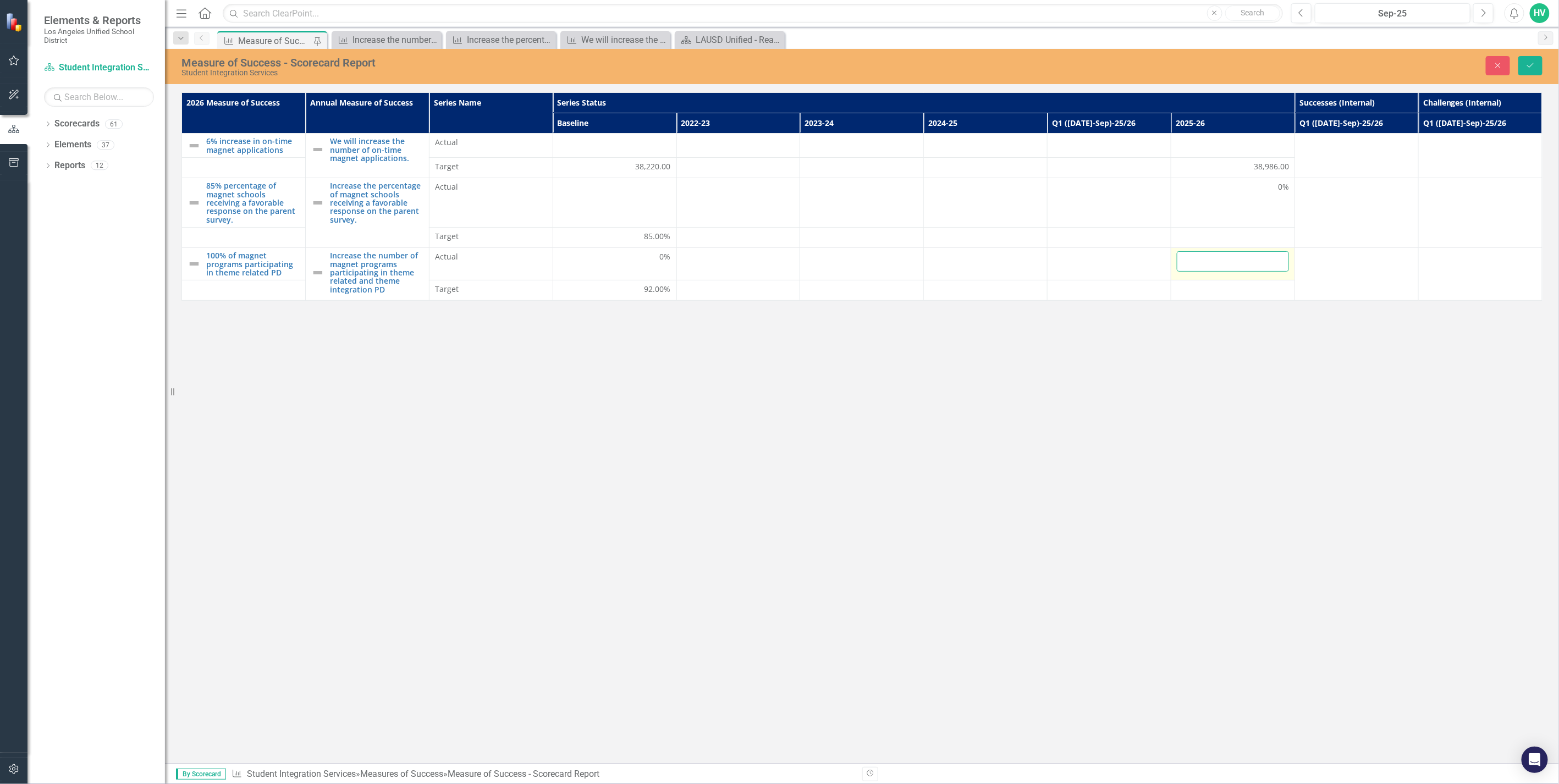
click at [1250, 262] on input "number" at bounding box center [1232, 261] width 112 height 20
type input "0"
click at [1535, 63] on icon "Save" at bounding box center [1530, 65] width 10 height 8
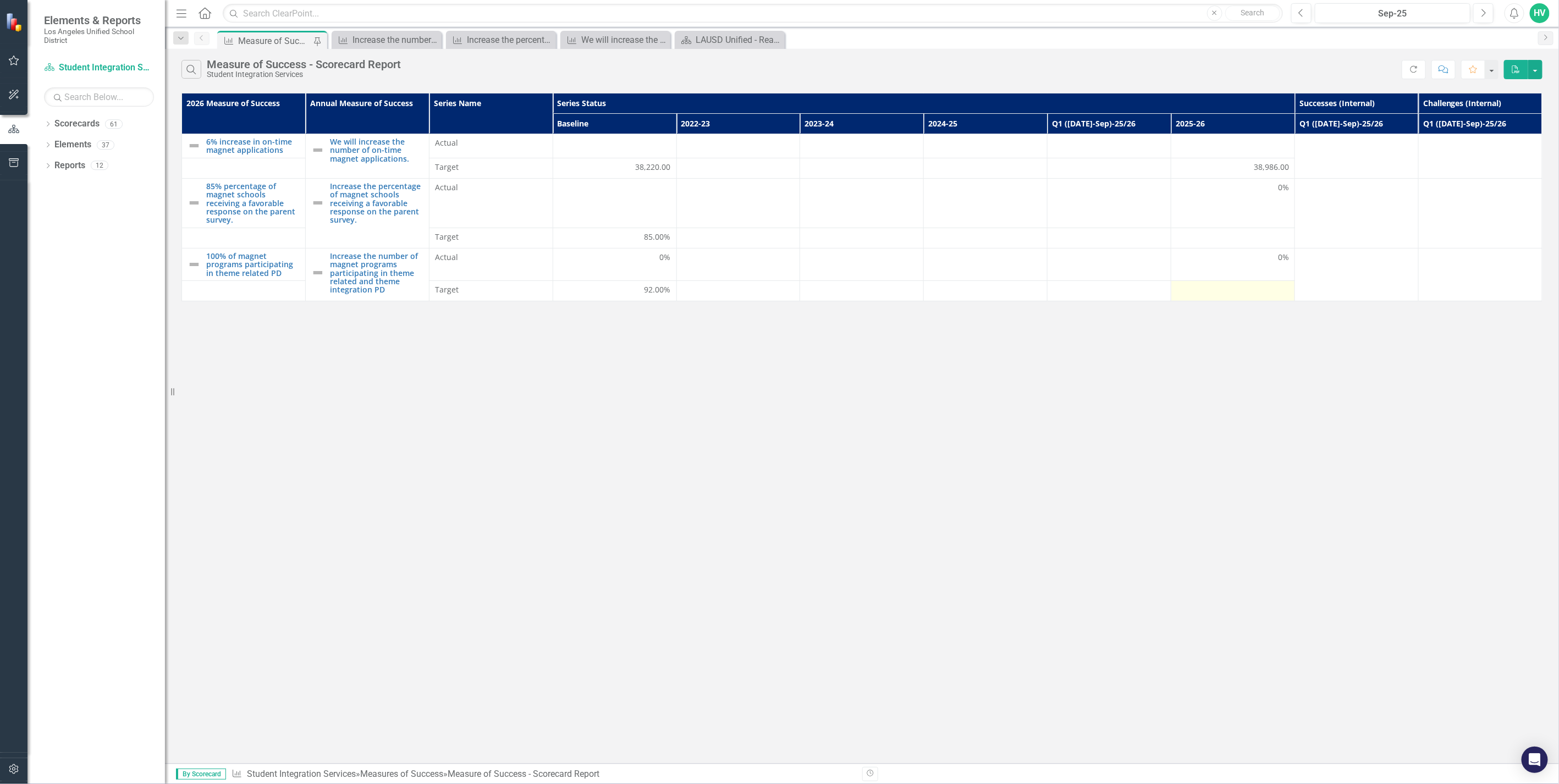
click at [1258, 295] on div at bounding box center [1232, 291] width 112 height 13
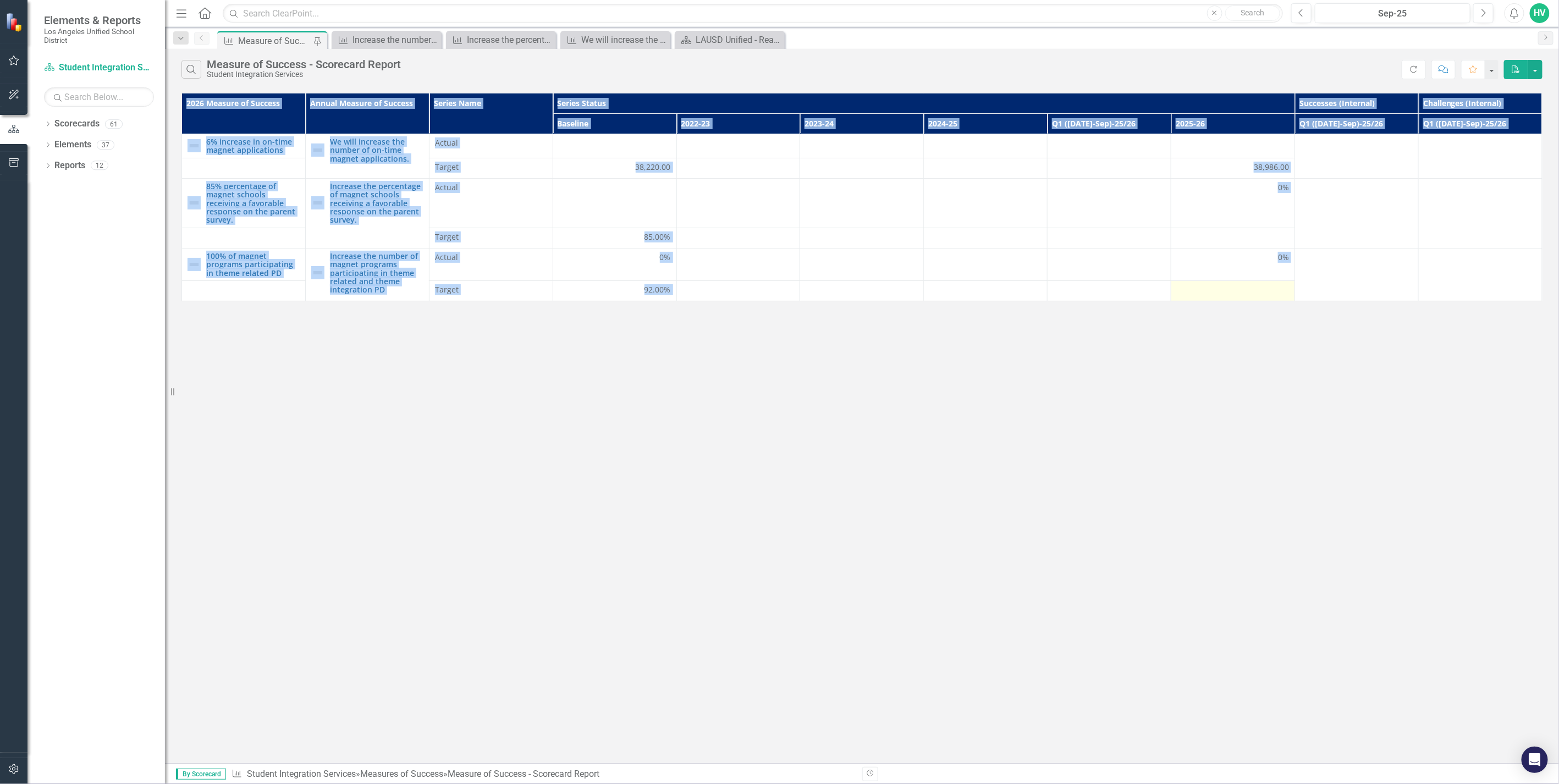
click at [1258, 295] on div at bounding box center [1232, 291] width 112 height 13
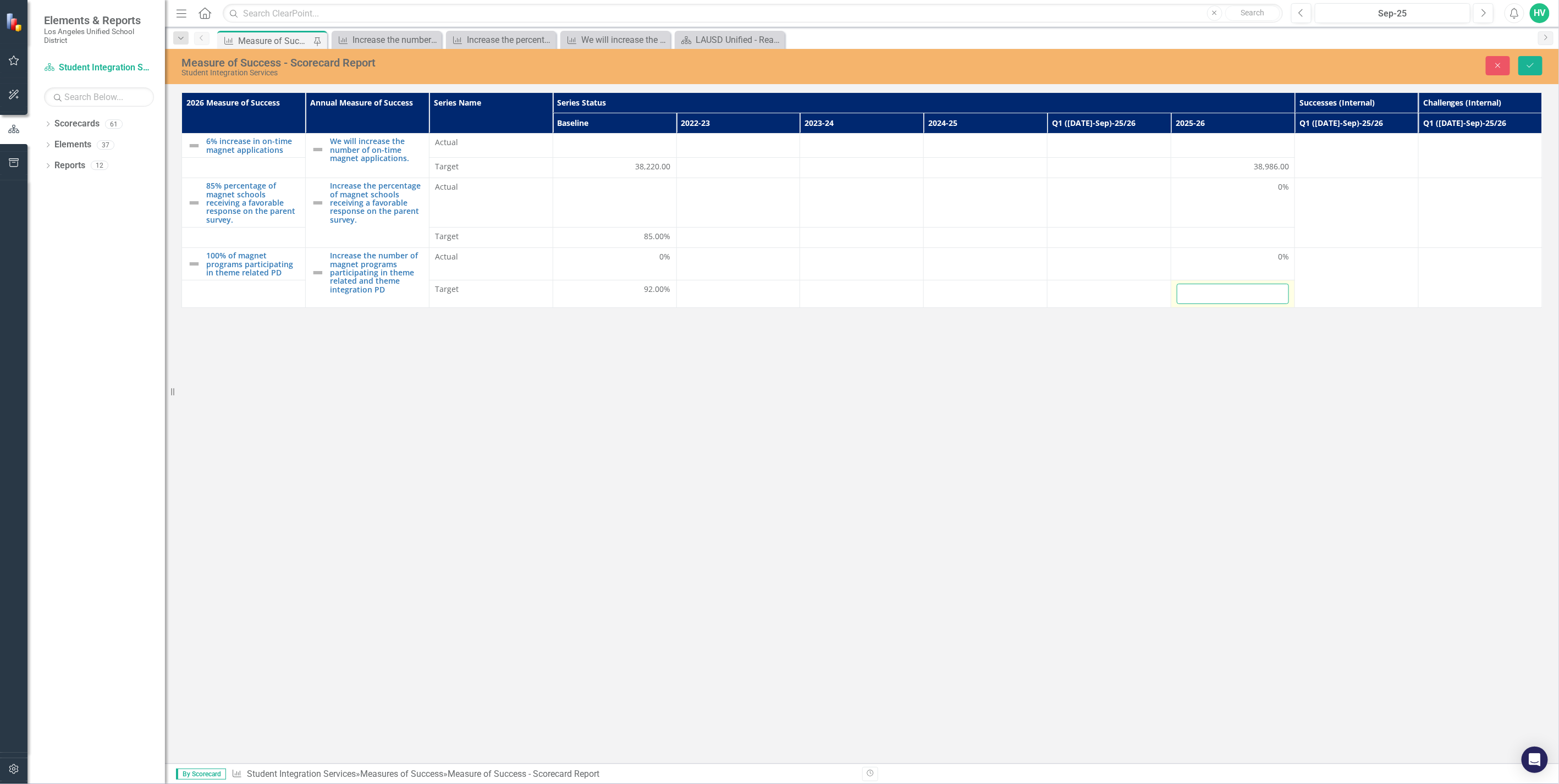
click at [1258, 295] on input "number" at bounding box center [1232, 293] width 112 height 20
type input "90"
click at [1529, 71] on button "Save" at bounding box center [1530, 66] width 24 height 19
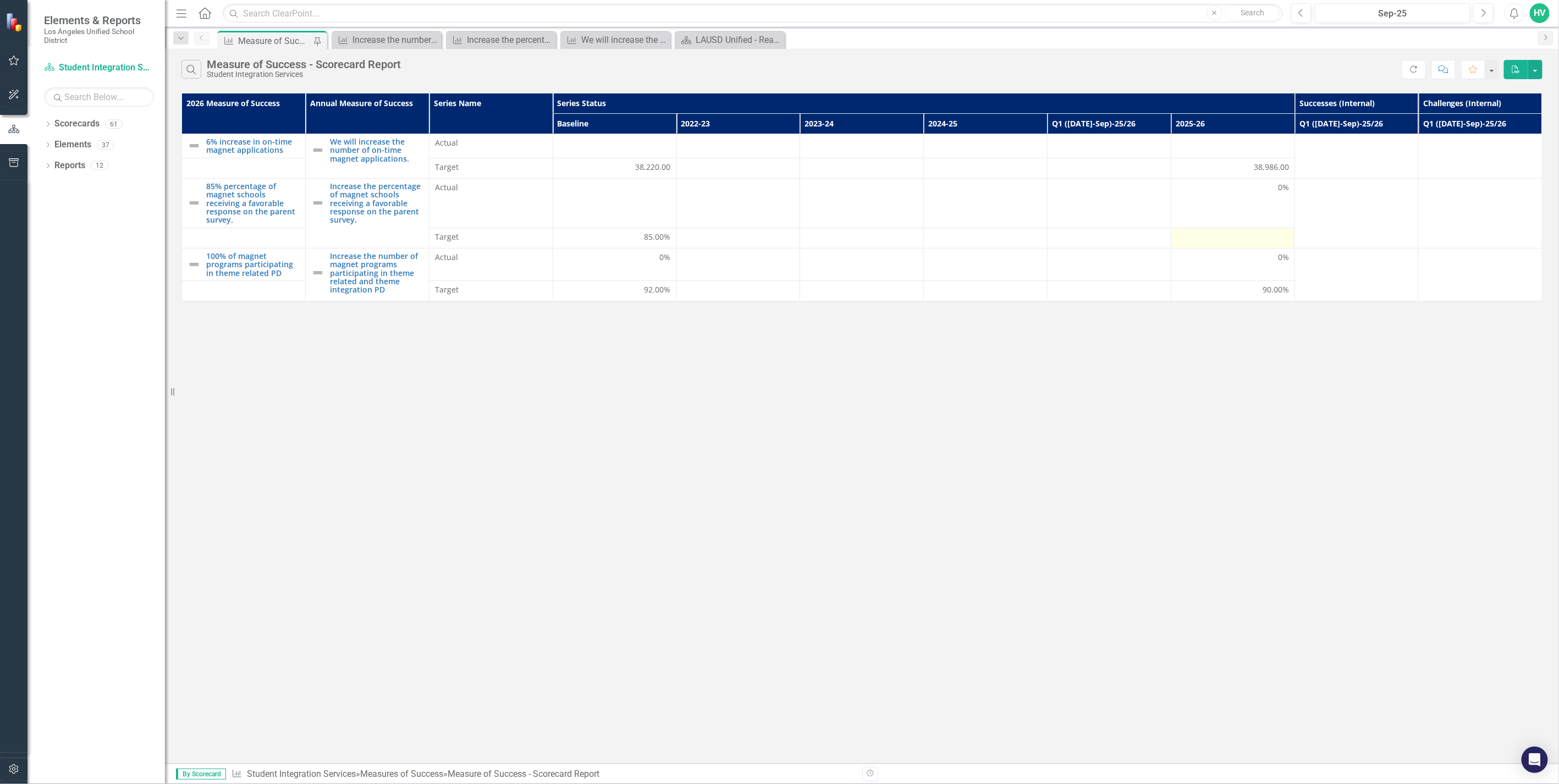
click at [1252, 239] on div at bounding box center [1232, 238] width 112 height 13
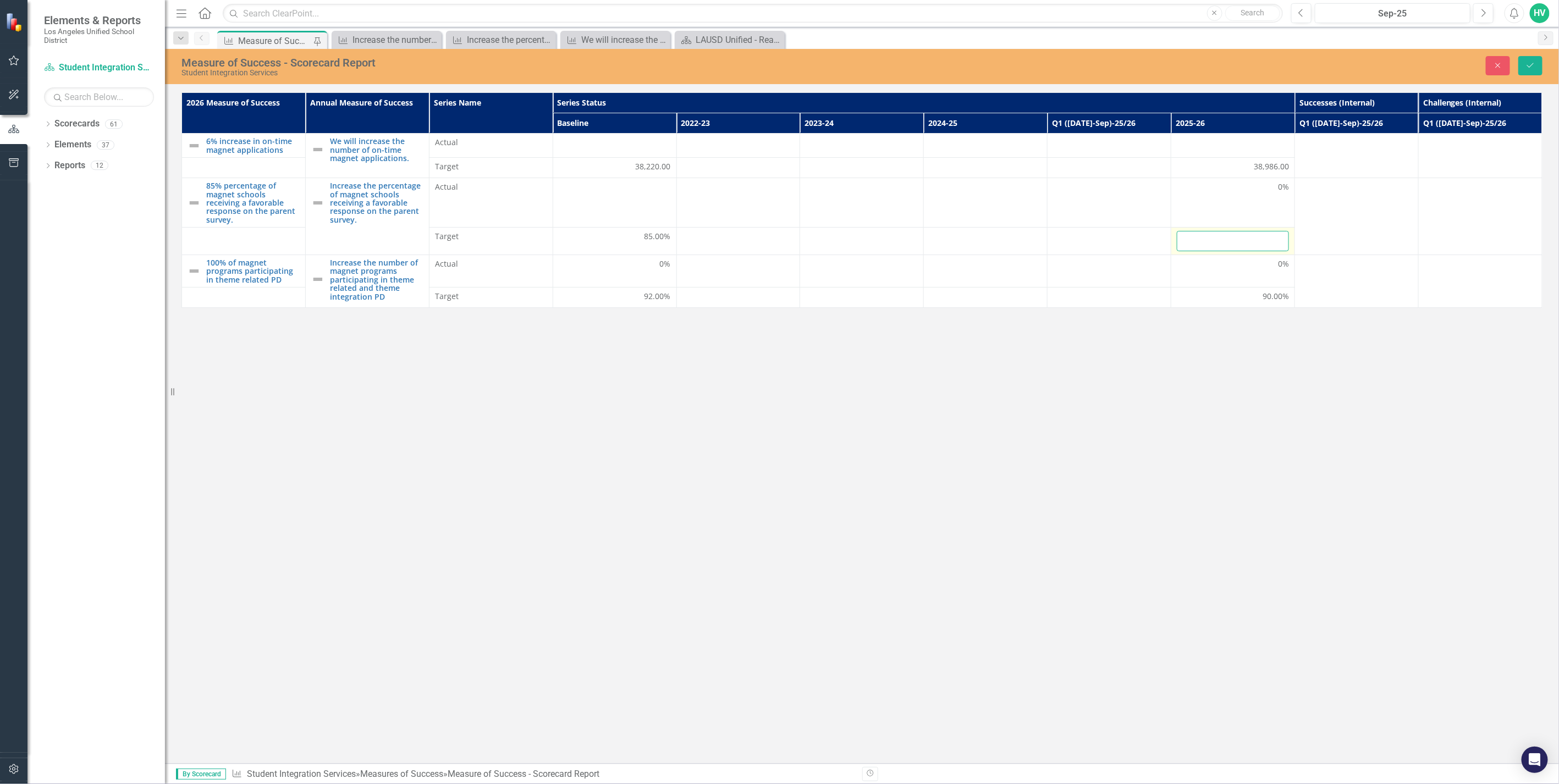
drag, startPoint x: 1252, startPoint y: 239, endPoint x: 1243, endPoint y: 240, distance: 9.1
click at [1243, 240] on input "number" at bounding box center [1232, 241] width 112 height 20
type input "95"
click at [1531, 64] on icon "Save" at bounding box center [1530, 65] width 10 height 8
